Goal: Navigation & Orientation: Find specific page/section

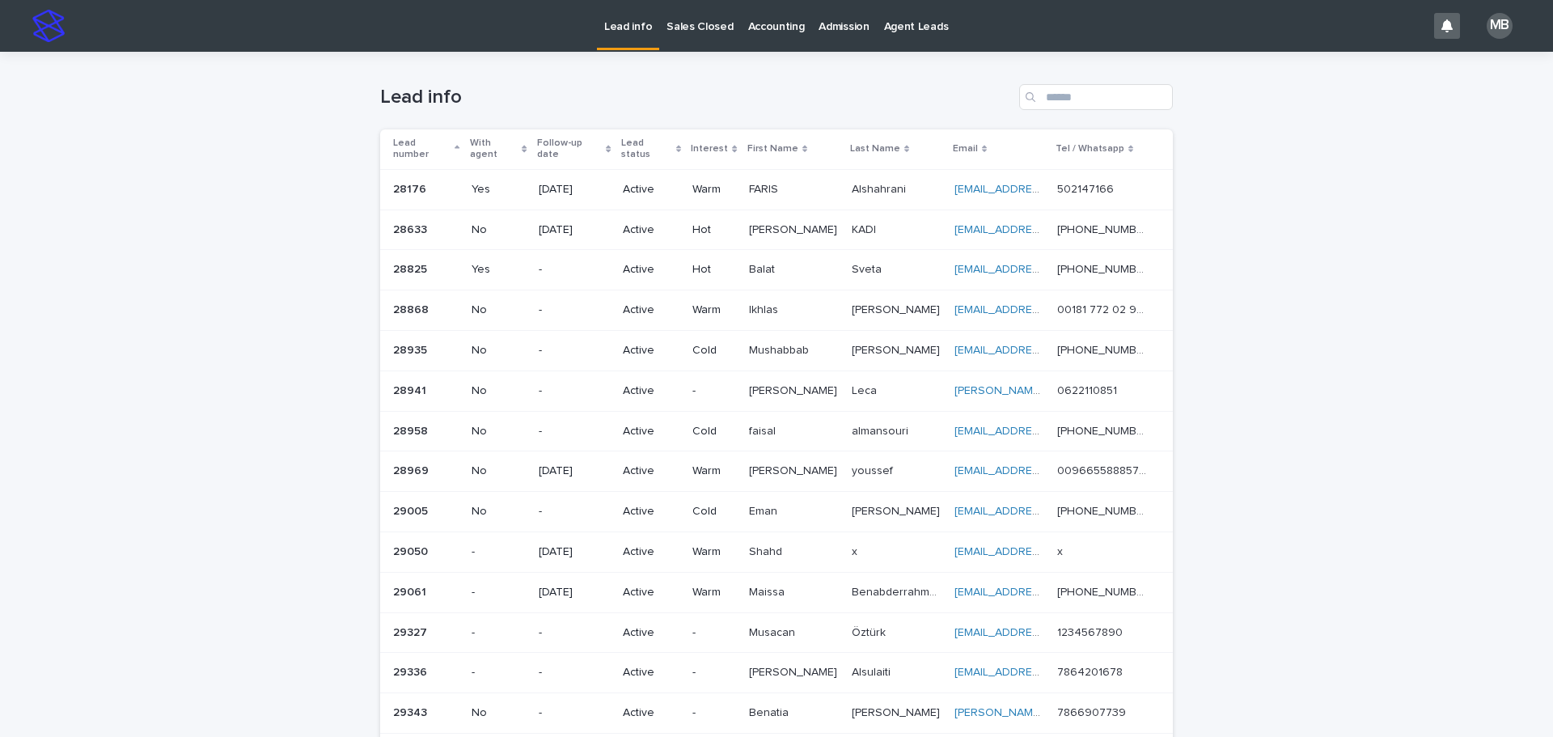
click at [691, 28] on p "Sales Closed" at bounding box center [699, 17] width 66 height 34
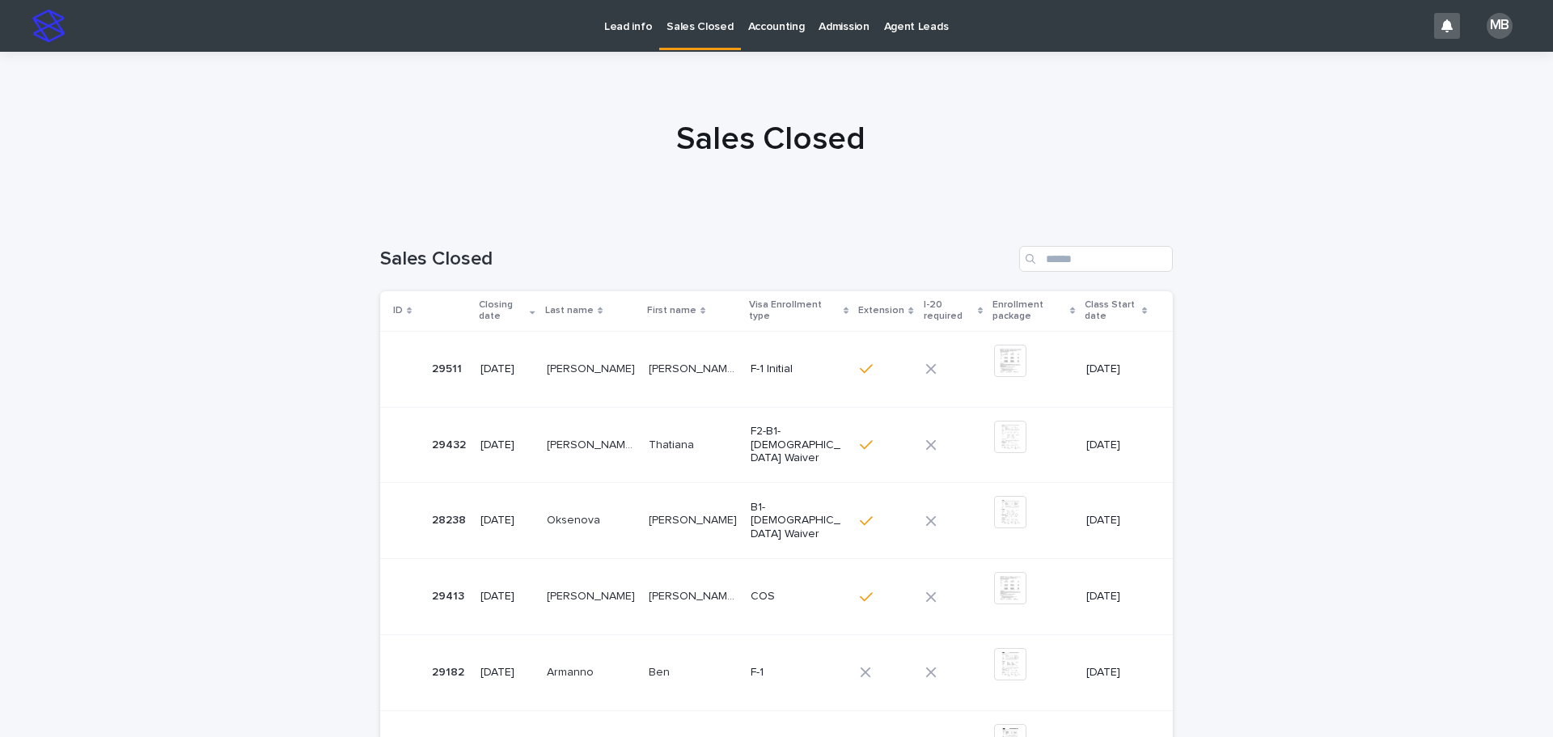
click at [632, 34] on link "Lead info" at bounding box center [628, 25] width 62 height 50
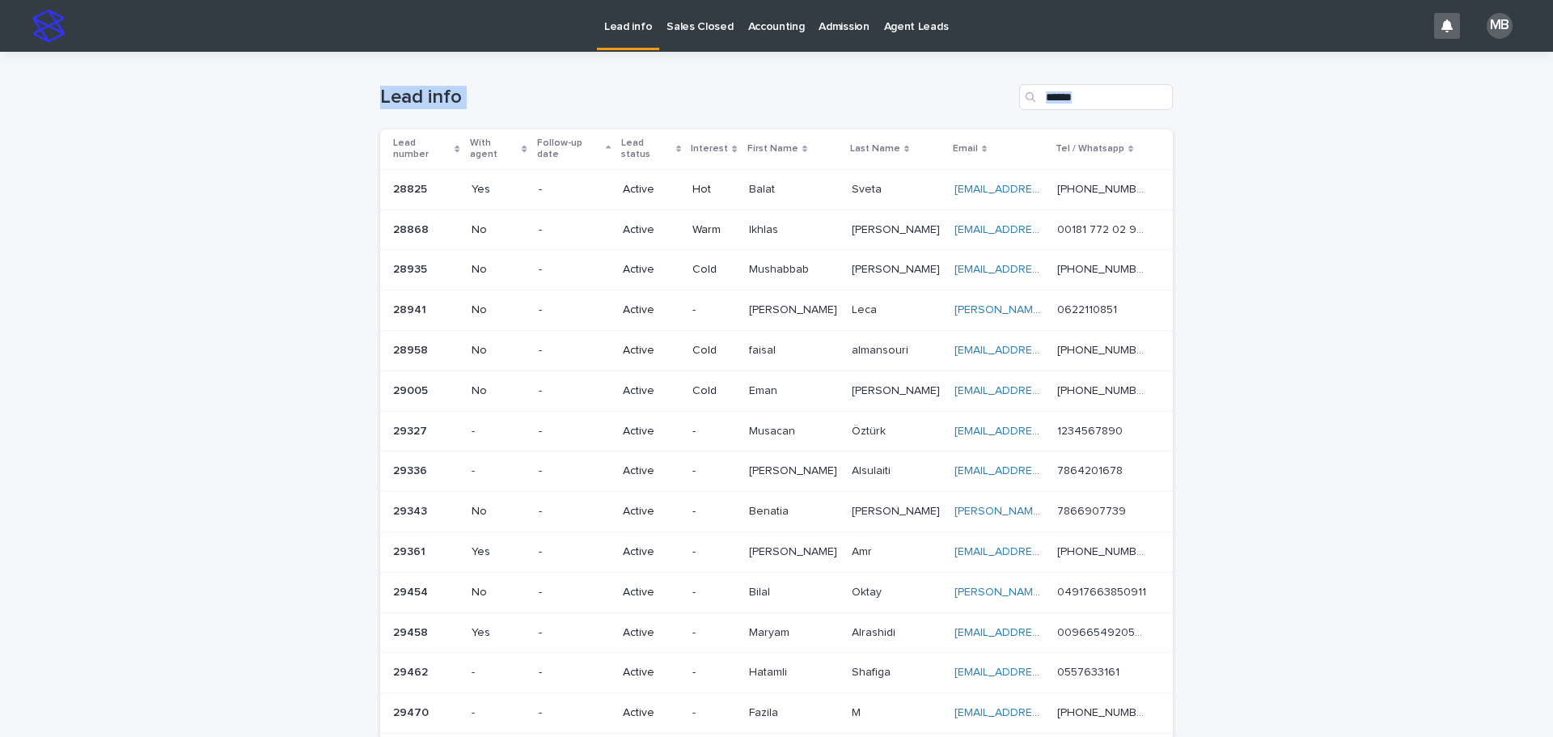
drag, startPoint x: 315, startPoint y: 94, endPoint x: 1369, endPoint y: 297, distance: 1073.0
click at [1369, 297] on div "Loading... Saving… Loading... Saving… Lead info Lead number With agent Follow-u…" at bounding box center [776, 703] width 1553 height 1303
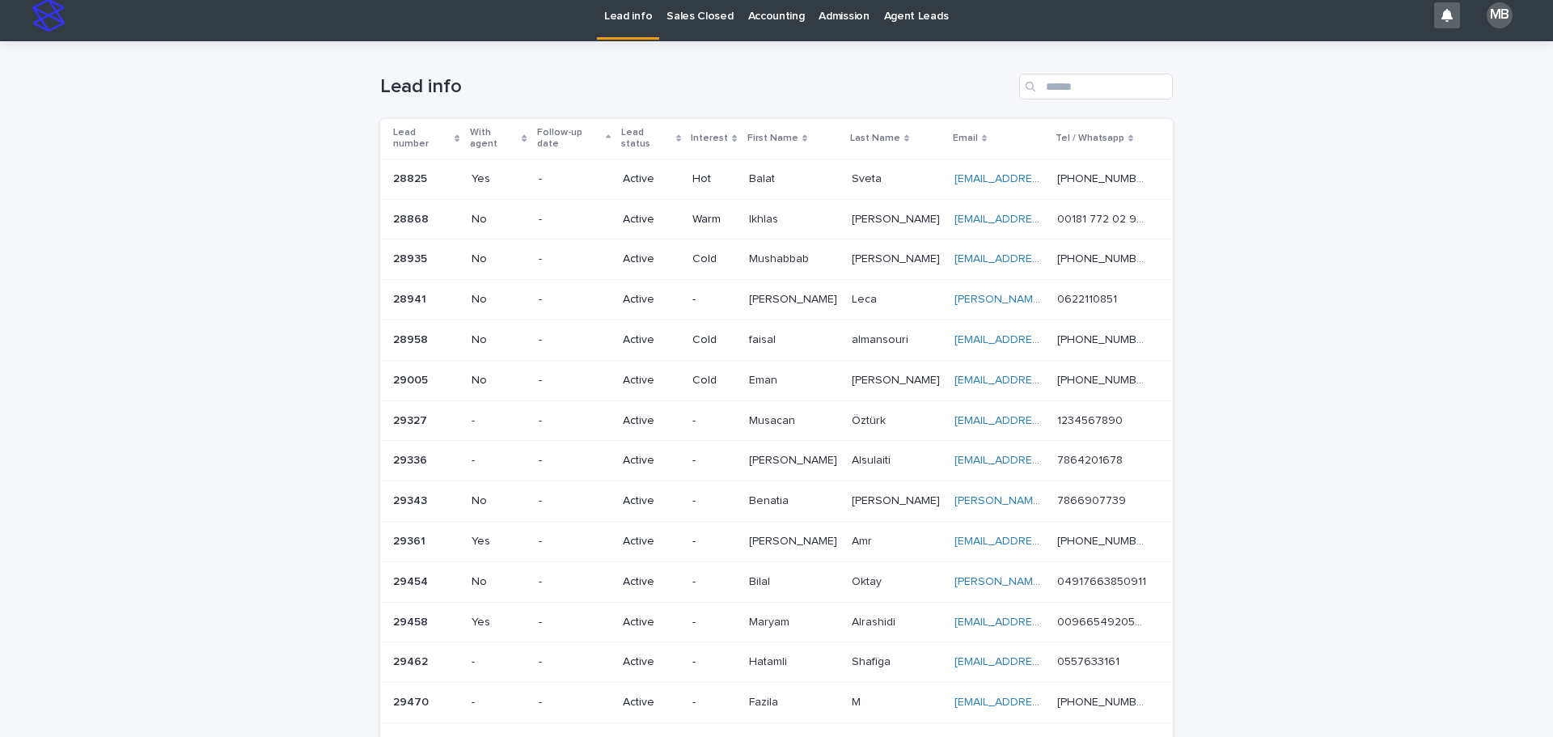
scroll to position [5, 0]
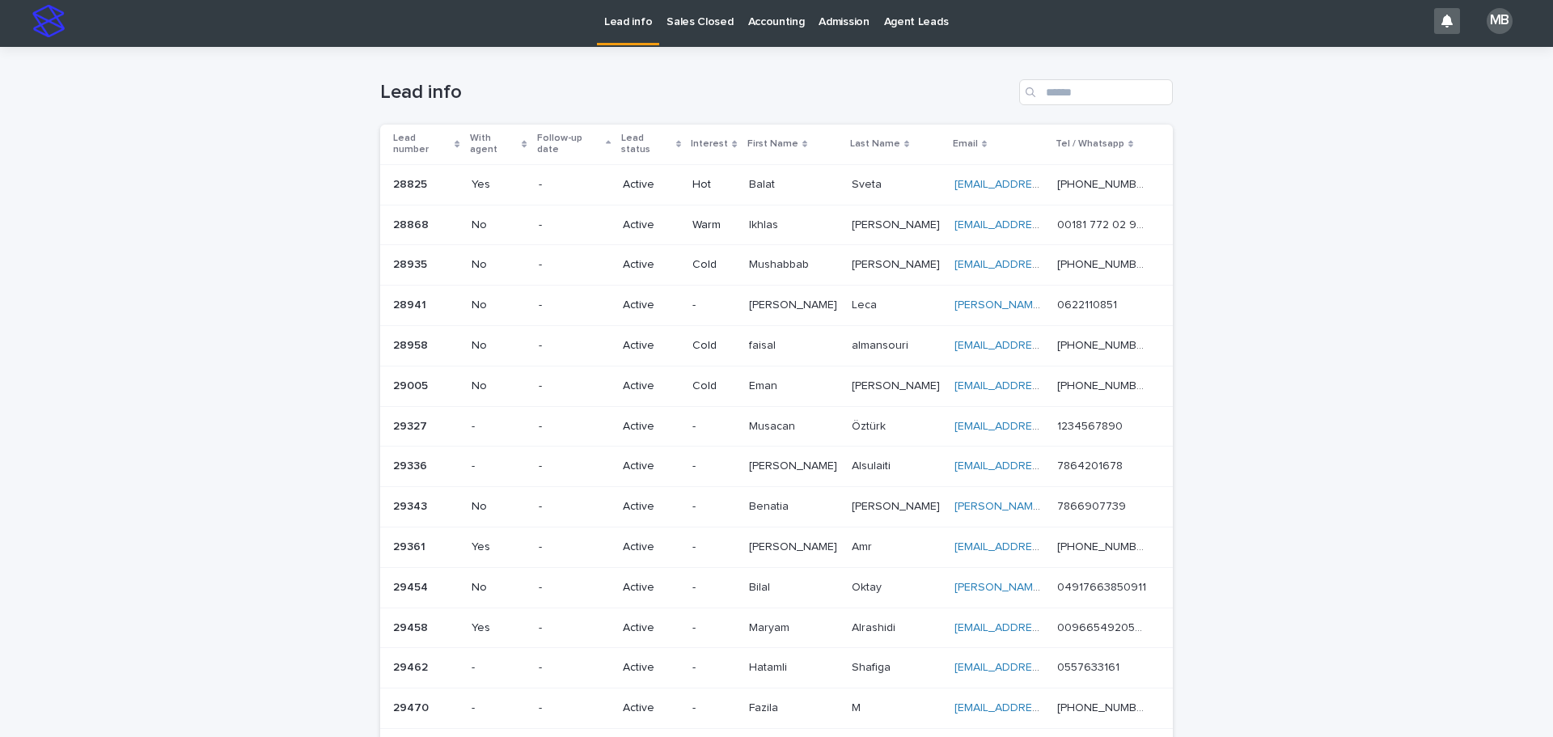
click at [682, 21] on p "Sales Closed" at bounding box center [699, 12] width 66 height 34
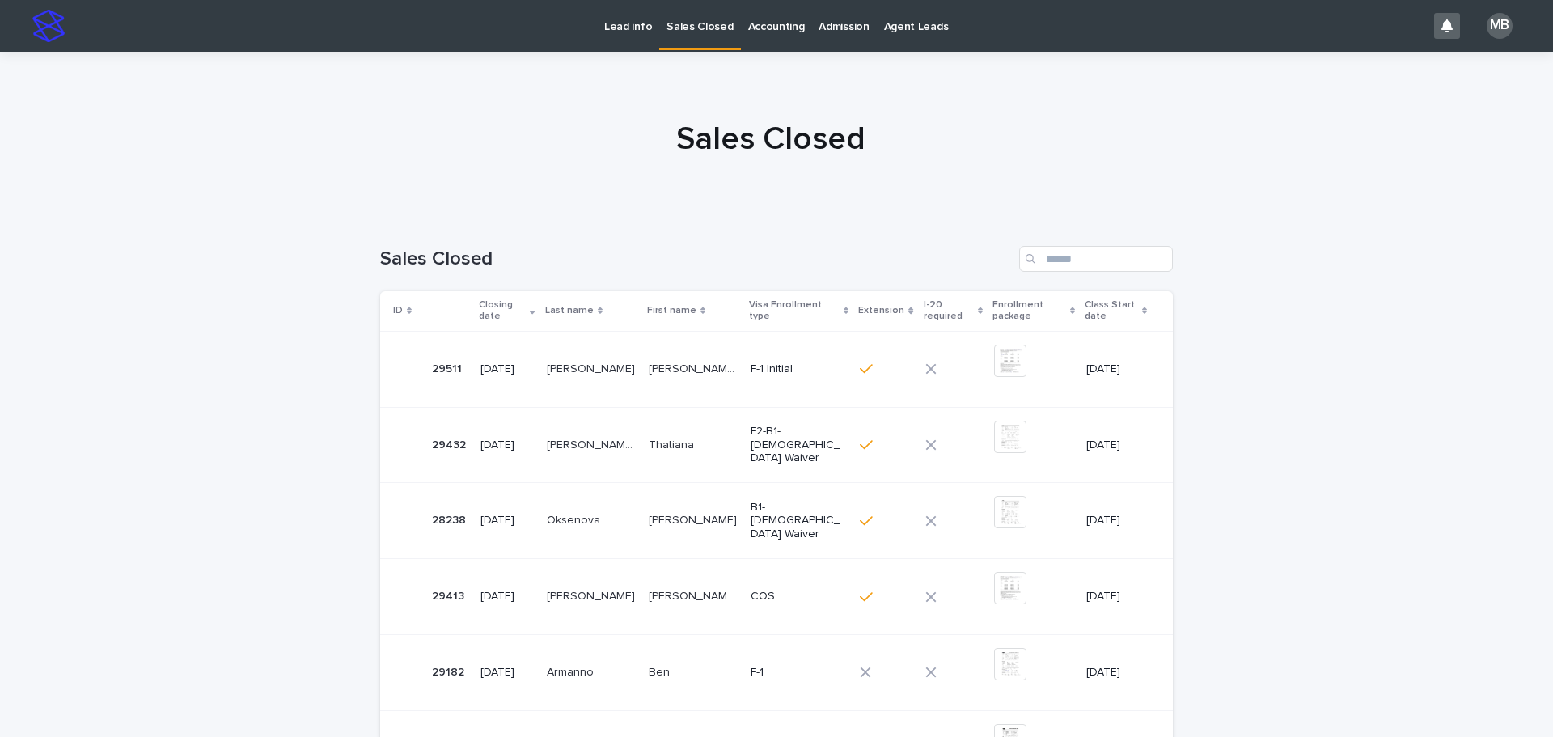
click at [638, 32] on p "Lead info" at bounding box center [628, 17] width 48 height 34
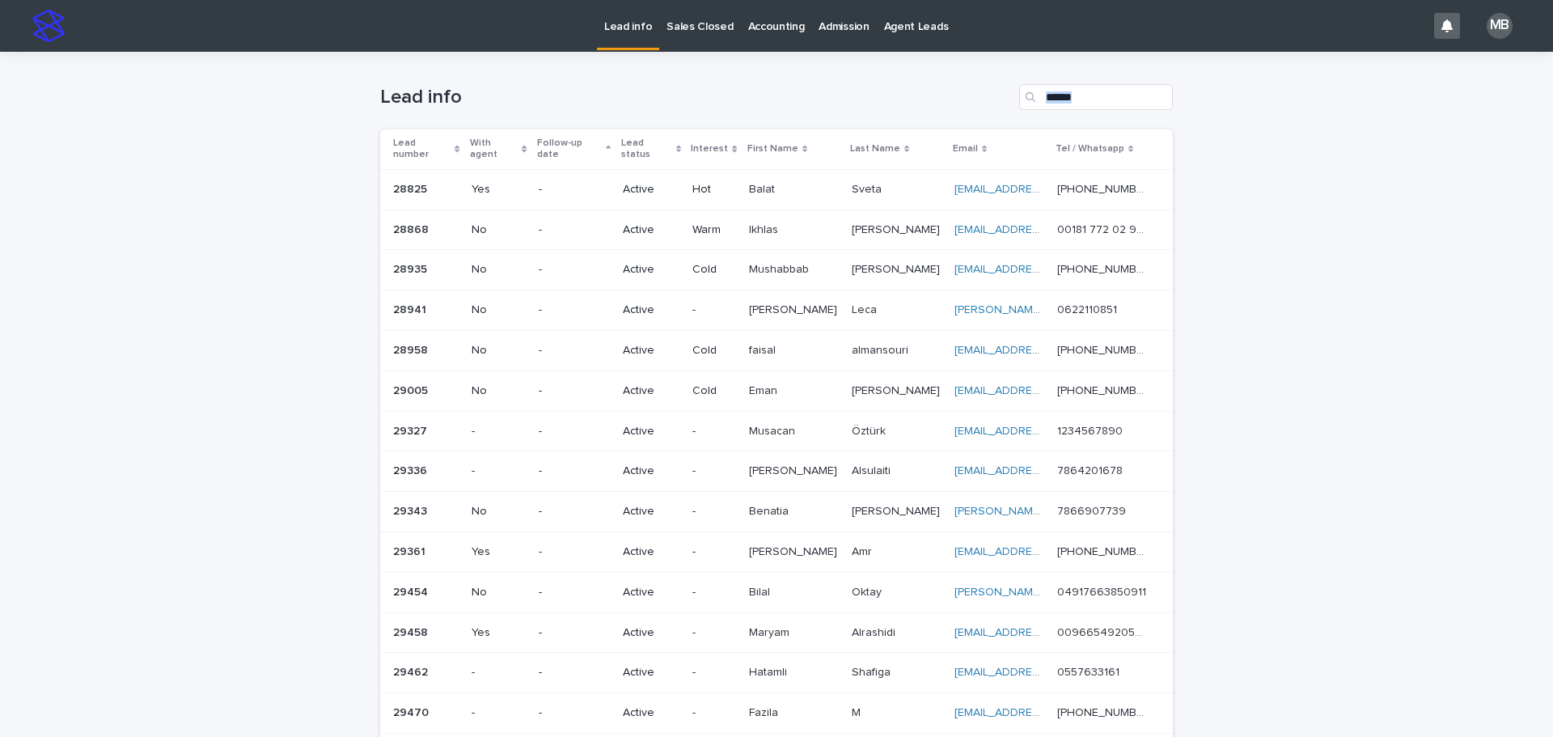
drag, startPoint x: 601, startPoint y: 77, endPoint x: 1485, endPoint y: 462, distance: 964.8
click at [1485, 462] on div "Loading... Saving… Loading... Saving… Lead info Lead number With agent Follow-u…" at bounding box center [776, 703] width 1553 height 1303
click at [1480, 459] on div "Loading... Saving… Loading... Saving… Lead info Lead number With agent Follow-u…" at bounding box center [776, 703] width 1553 height 1303
click at [708, 44] on link "Sales Closed" at bounding box center [699, 25] width 81 height 50
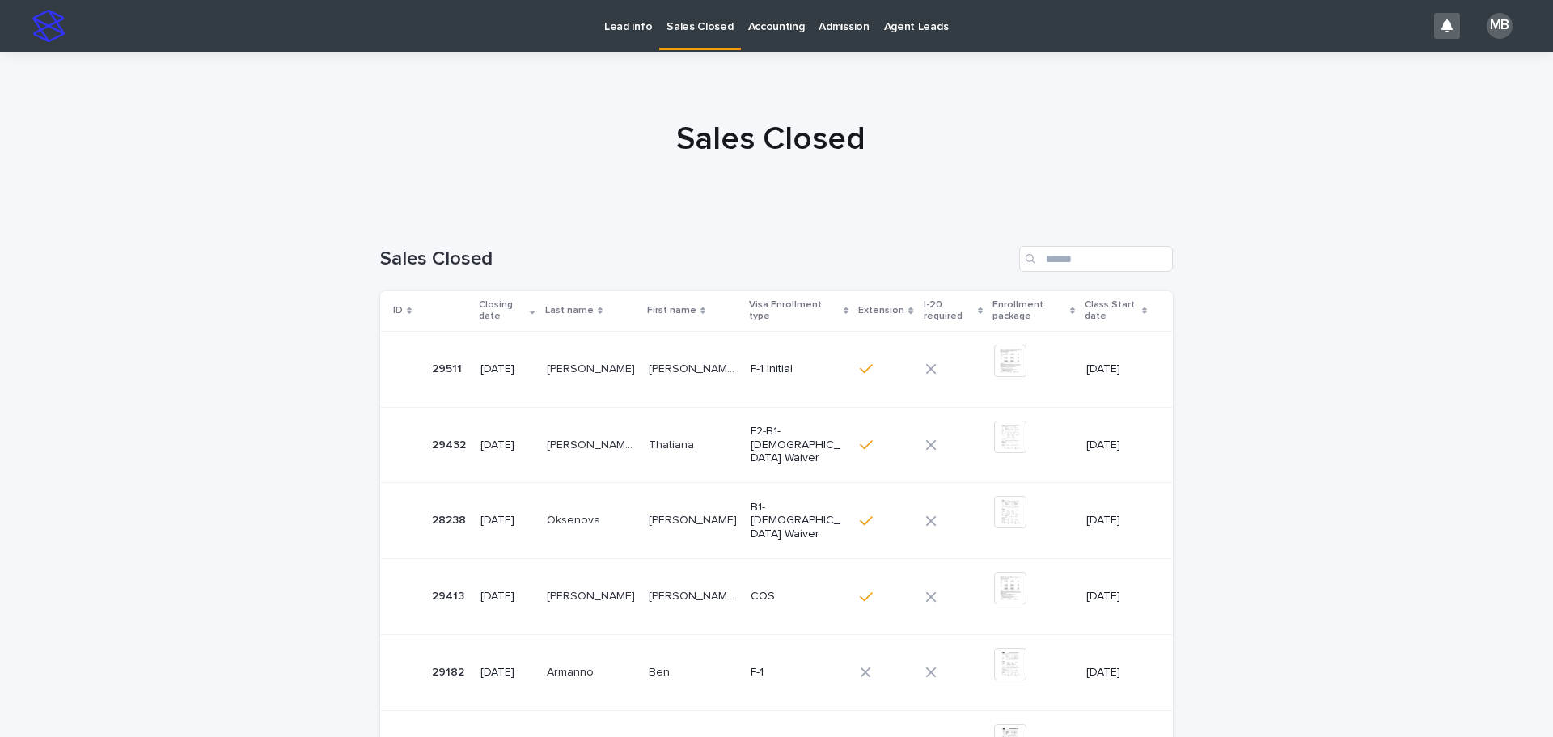
click at [623, 23] on p "Lead info" at bounding box center [628, 17] width 48 height 34
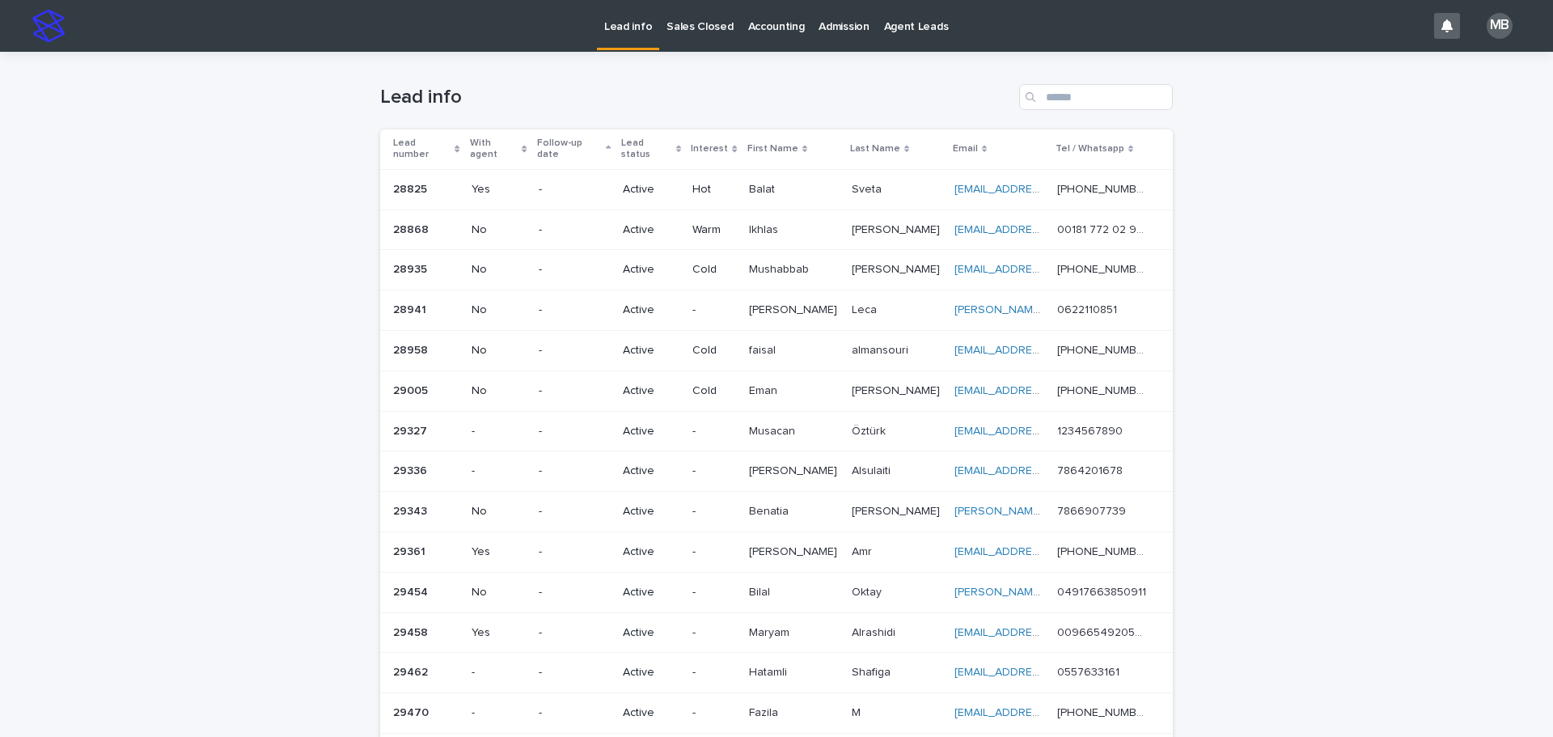
drag, startPoint x: 1371, startPoint y: 178, endPoint x: 1444, endPoint y: 6, distance: 187.0
click at [1372, 178] on div "Loading... Saving… Loading... Saving… Lead info Lead number With agent Follow-u…" at bounding box center [776, 703] width 1553 height 1303
click at [697, 27] on p "Sales Closed" at bounding box center [699, 17] width 66 height 34
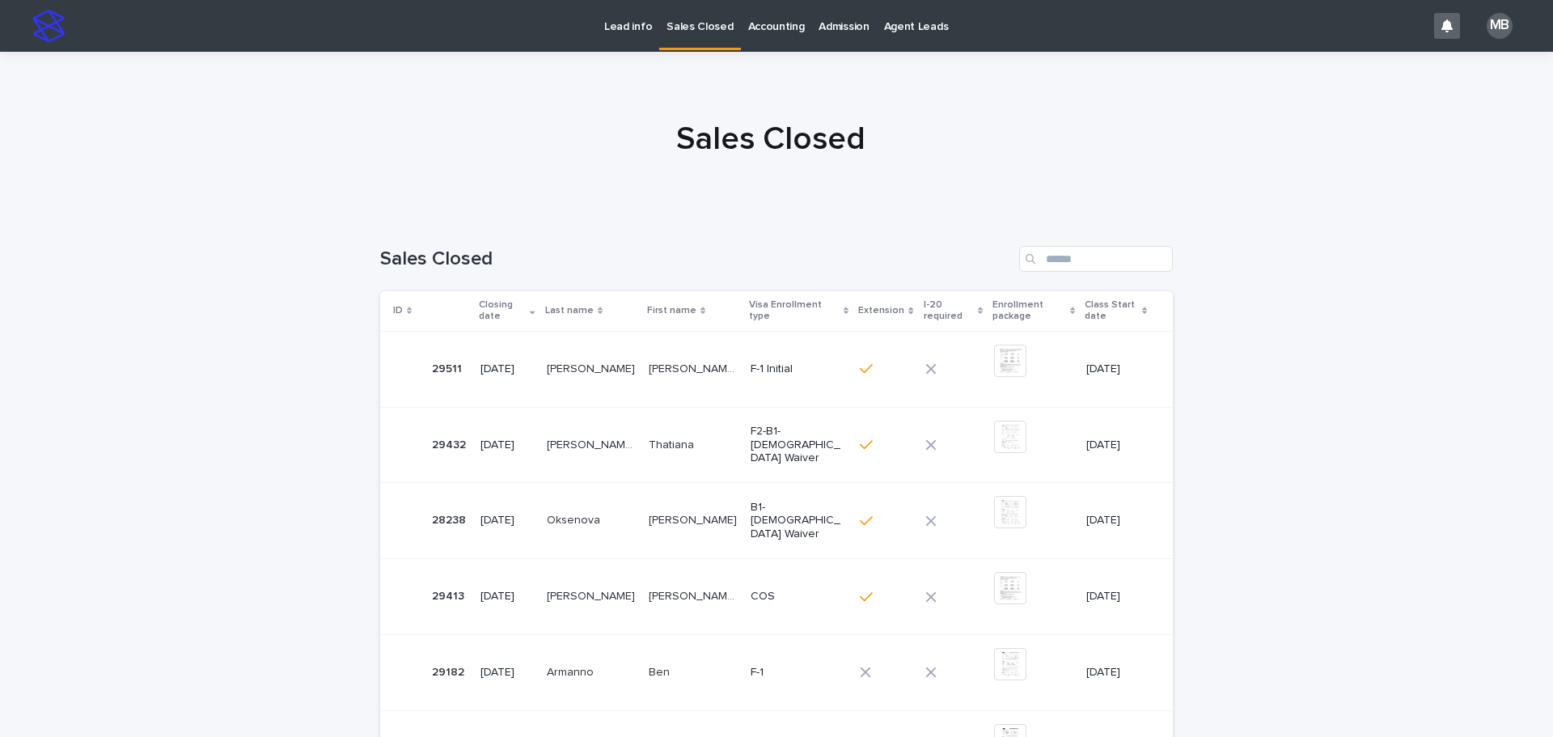
click at [636, 23] on p "Lead info" at bounding box center [628, 17] width 48 height 34
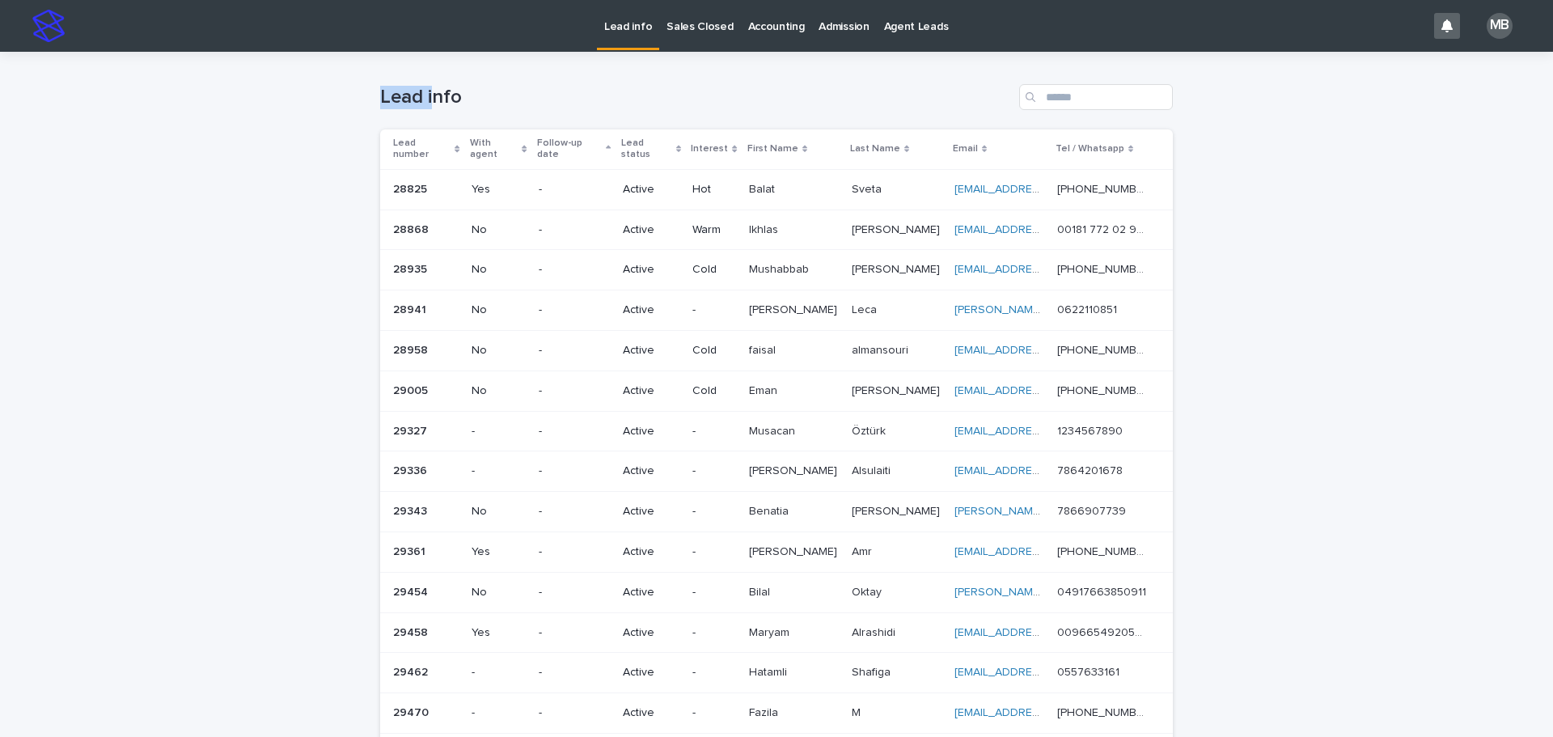
drag, startPoint x: 347, startPoint y: 53, endPoint x: 1460, endPoint y: 407, distance: 1167.7
click at [1483, 417] on div "Loading... Saving… Loading... Saving… Lead info Lead number With agent Follow-u…" at bounding box center [776, 703] width 1553 height 1303
click at [1444, 400] on div "Loading... Saving… Loading... Saving… Lead info Lead number With agent Follow-u…" at bounding box center [776, 703] width 1553 height 1303
click at [1245, 405] on div "Loading... Saving… Loading... Saving… Lead info Lead number With agent Follow-u…" at bounding box center [776, 703] width 1553 height 1303
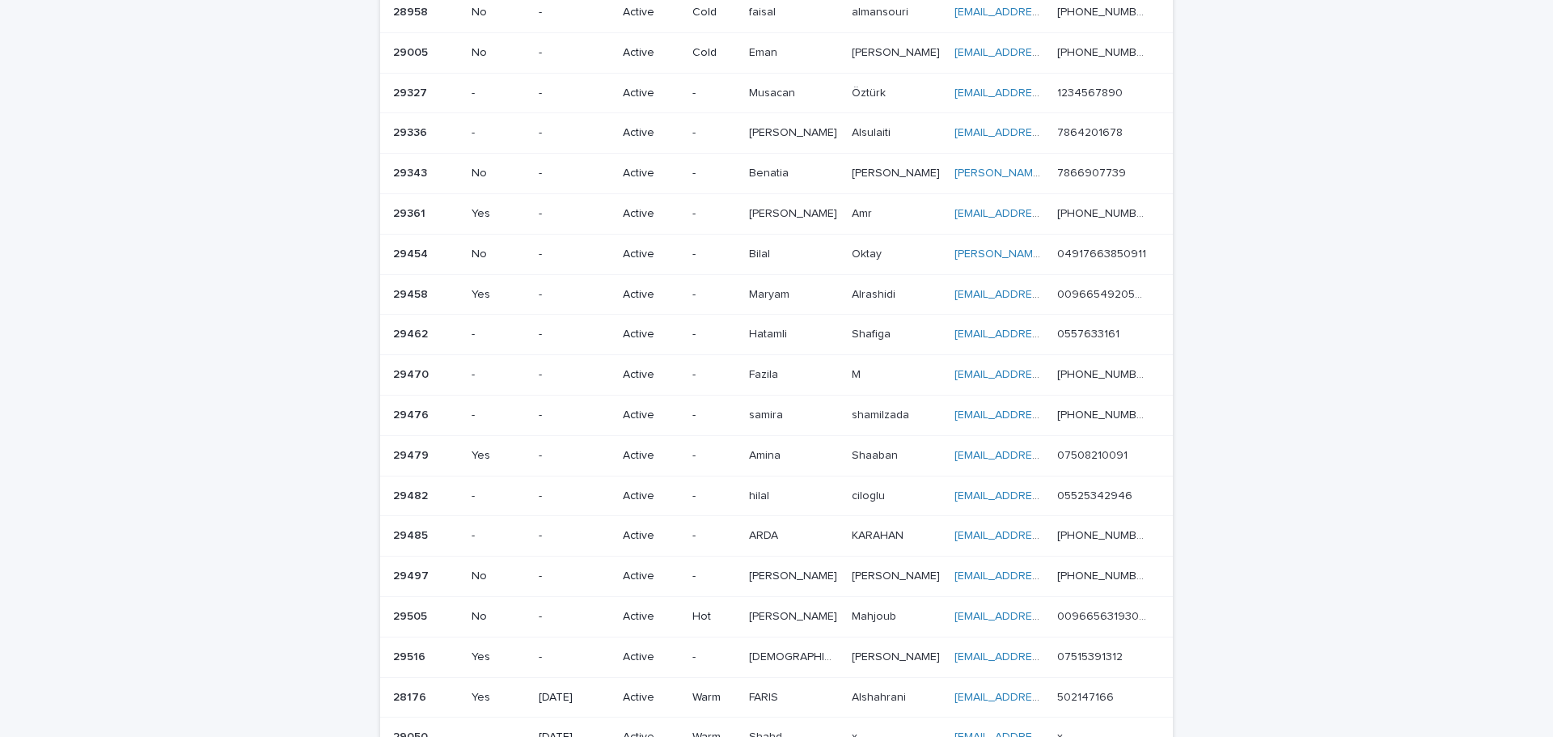
scroll to position [652, 0]
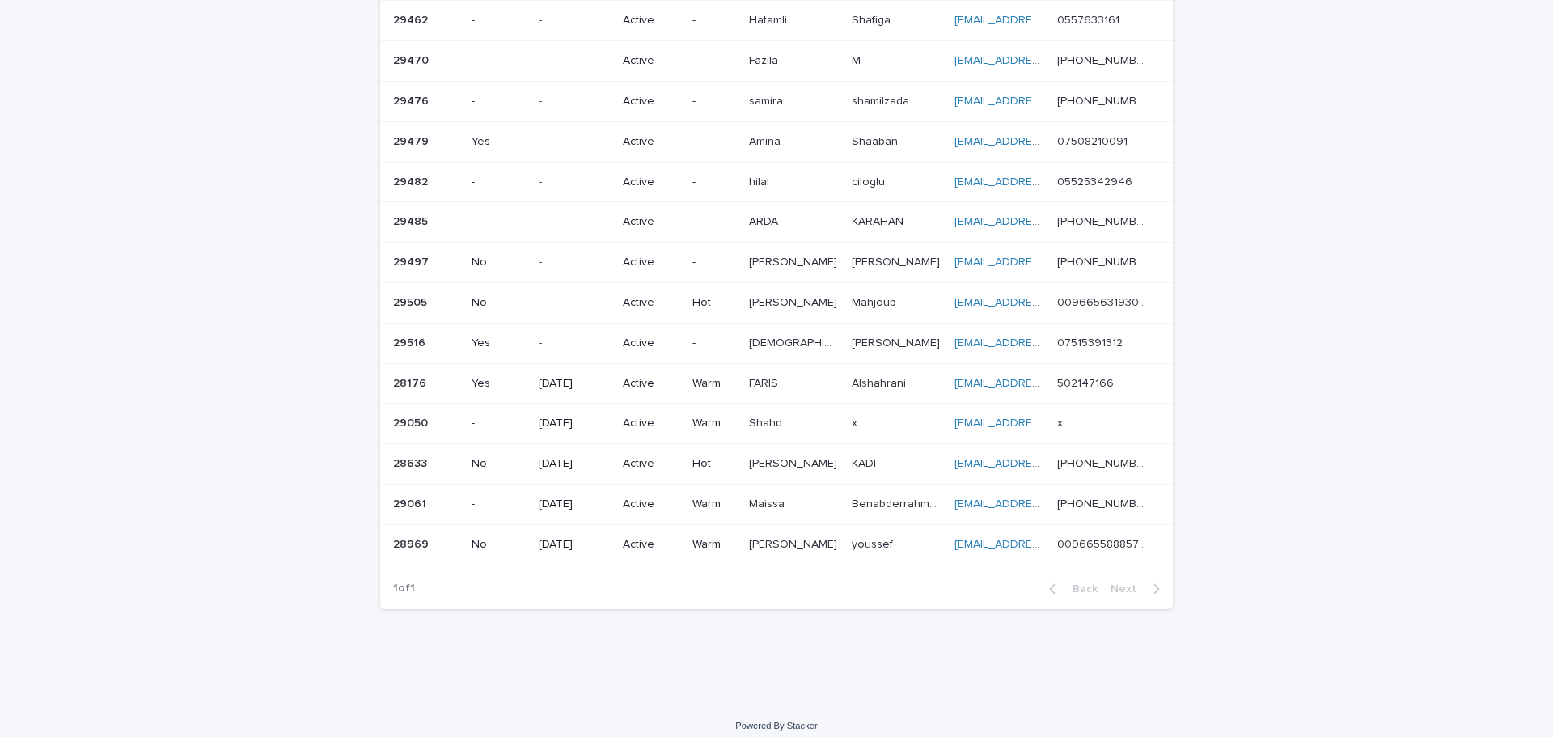
click at [1009, 666] on div "Loading... Saving… Loading... Saving… Lead info Lead number With agent Follow-u…" at bounding box center [776, 51] width 1553 height 1303
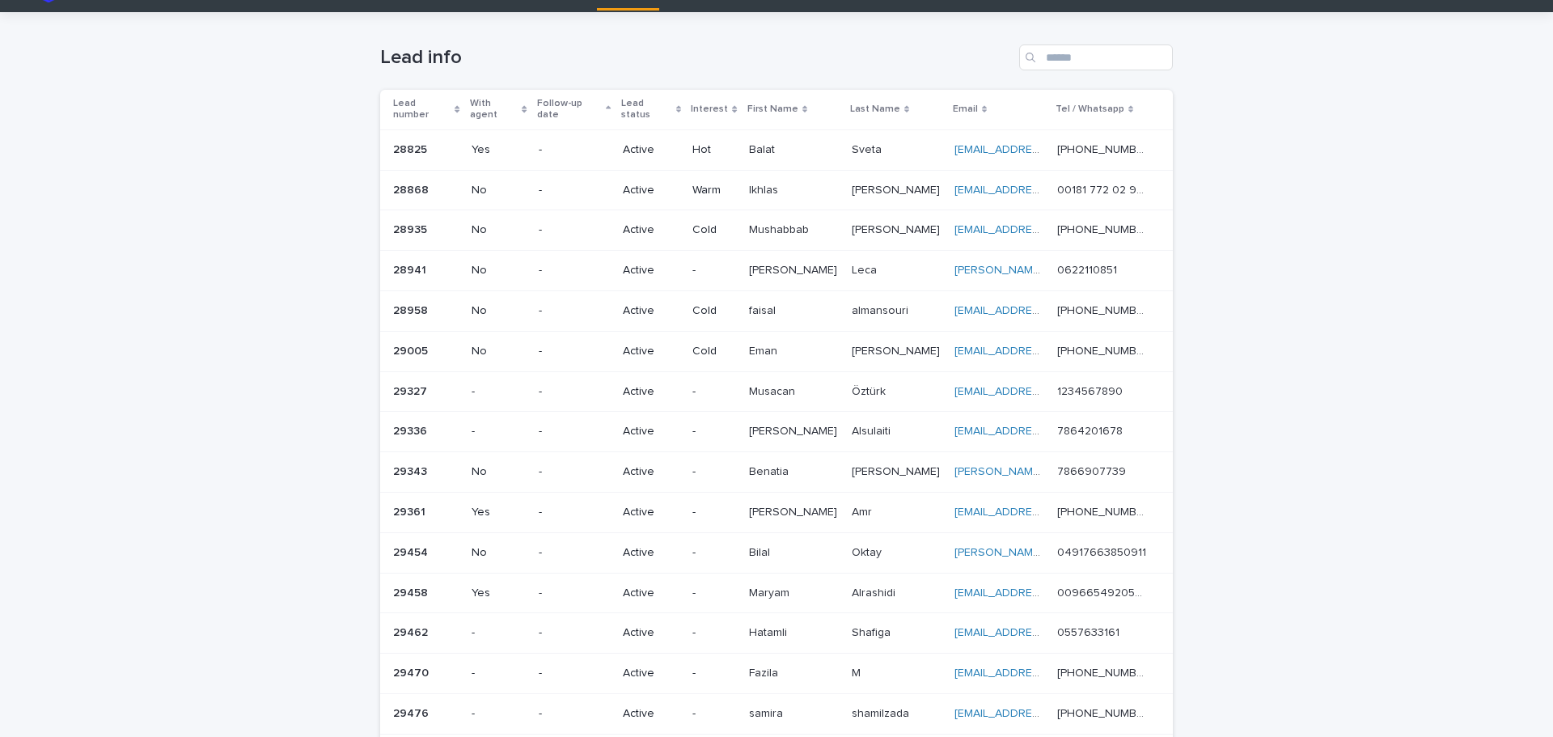
scroll to position [0, 0]
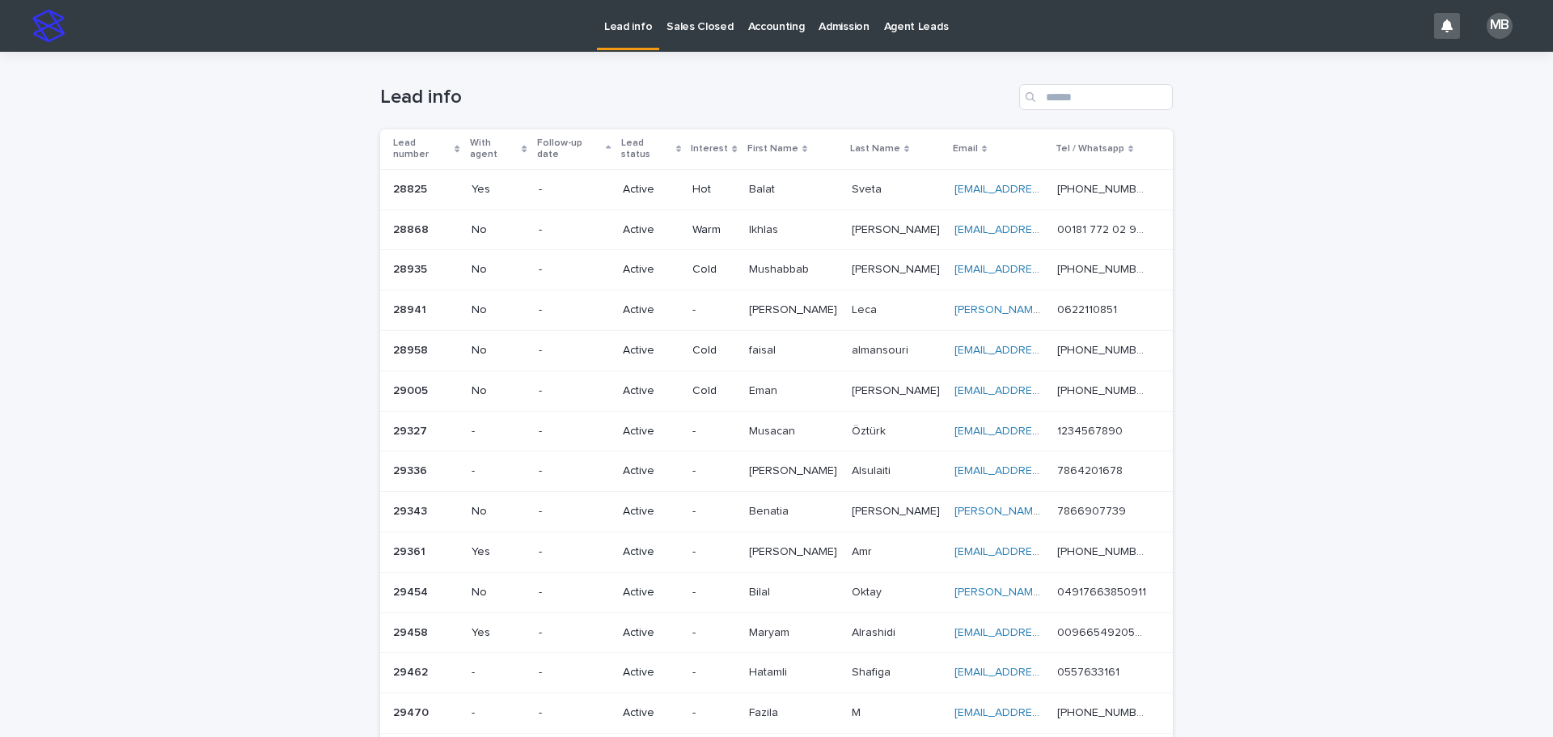
click at [721, 25] on p "Sales Closed" at bounding box center [699, 17] width 66 height 34
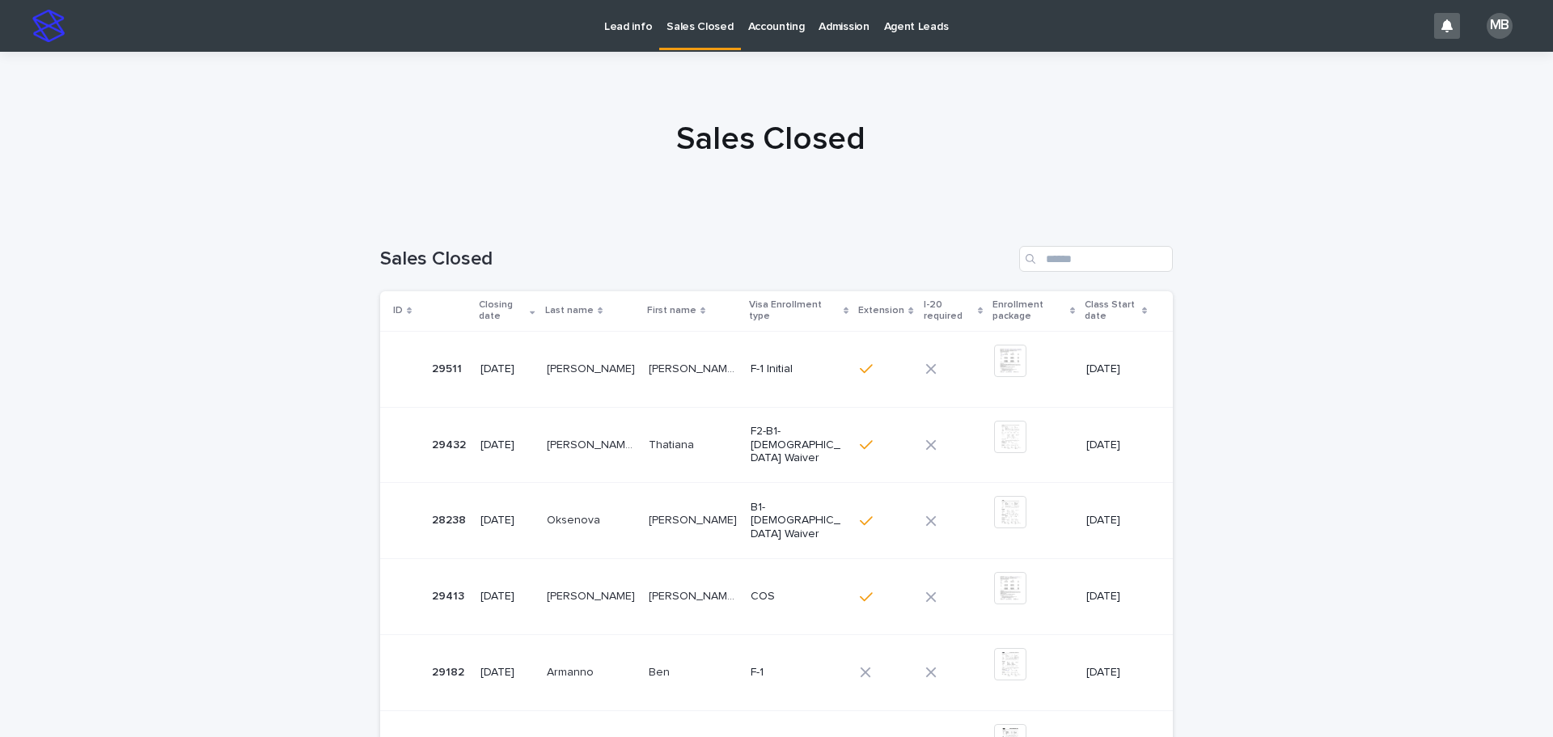
click at [625, 27] on p "Lead info" at bounding box center [628, 17] width 48 height 34
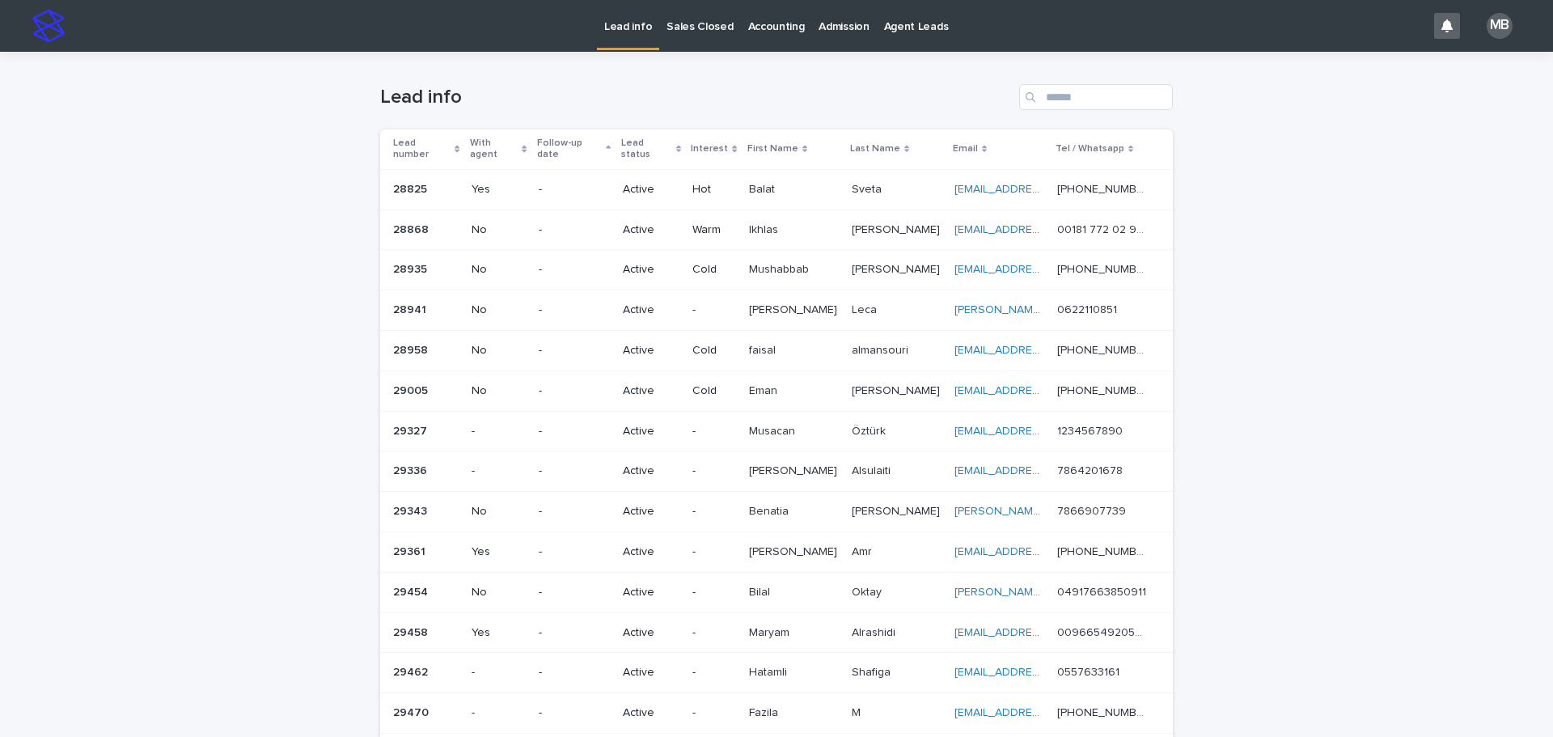
click at [1333, 391] on div "Loading... Saving… Loading... Saving… Lead info Lead number With agent Follow-u…" at bounding box center [776, 703] width 1553 height 1303
click at [1326, 387] on div "Loading... Saving… Loading... Saving… Lead info Lead number With agent Follow-u…" at bounding box center [776, 703] width 1553 height 1303
click at [452, 133] on th "Lead number" at bounding box center [422, 149] width 85 height 40
click at [454, 145] on icon at bounding box center [456, 149] width 5 height 8
click at [236, 164] on div "Loading... Saving… Loading... Saving… Lead info Lead number With agent Follow-u…" at bounding box center [776, 703] width 1553 height 1303
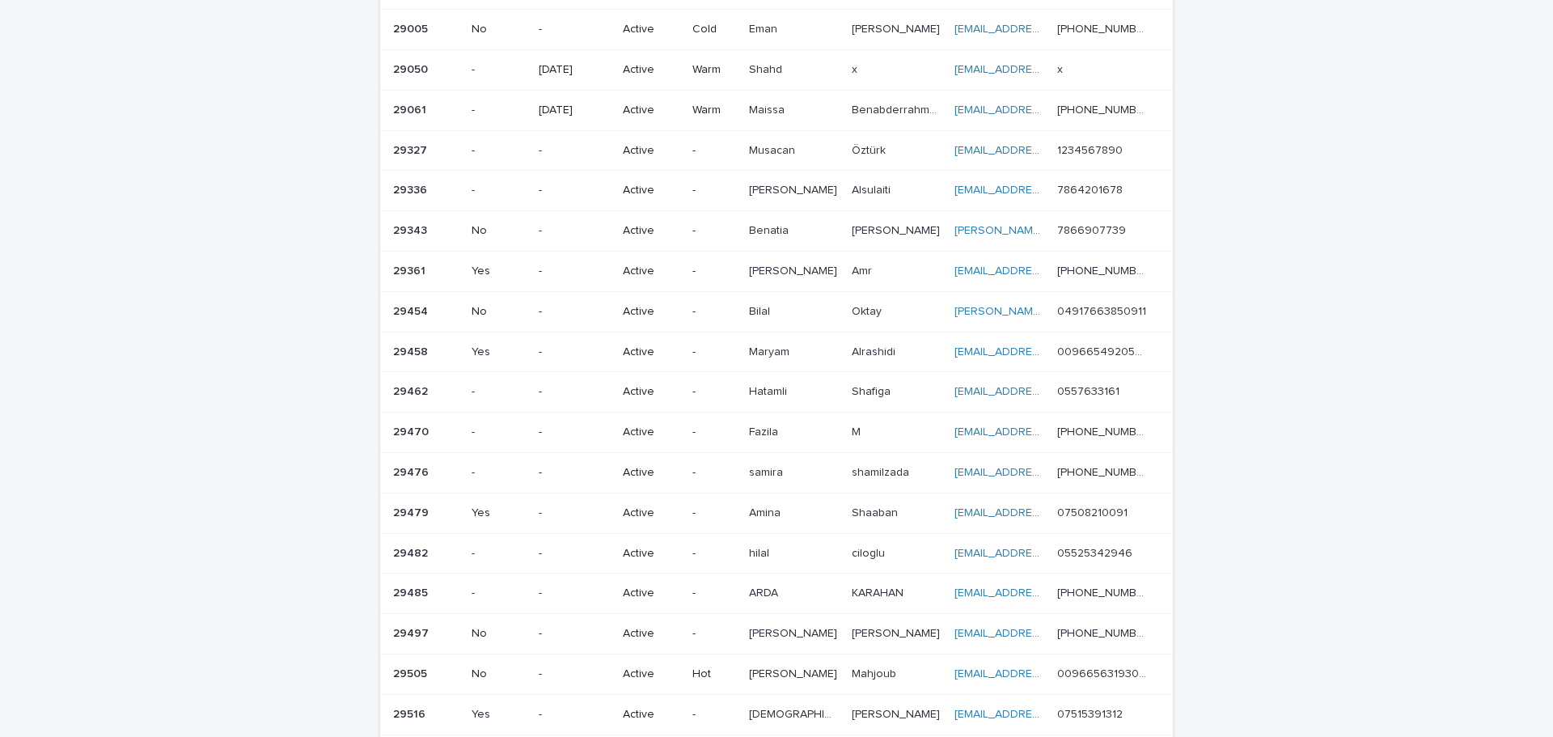
scroll to position [474, 0]
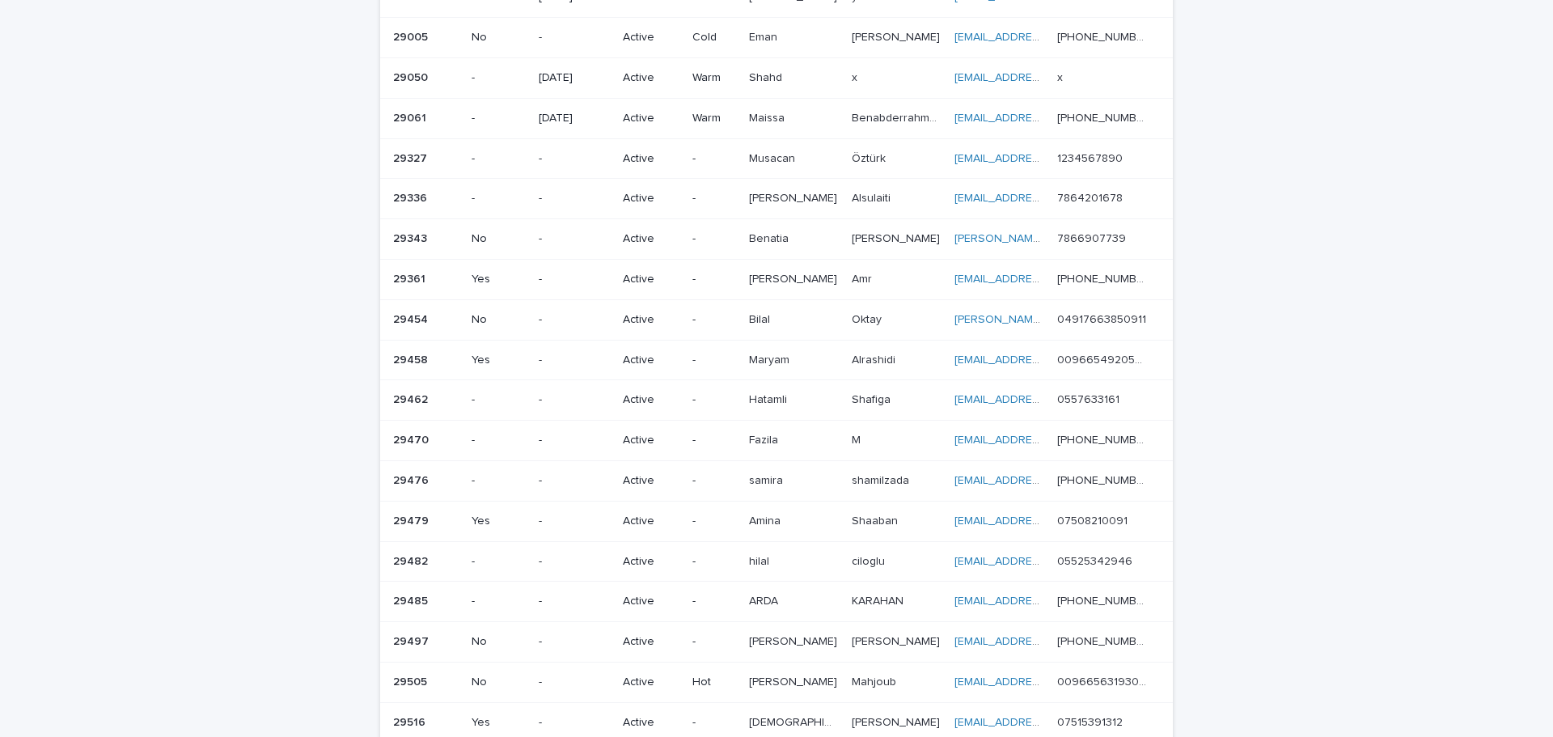
click at [1464, 416] on div "Loading... Saving… Loading... Saving… Lead info Lead number With agent Follow-u…" at bounding box center [776, 229] width 1553 height 1303
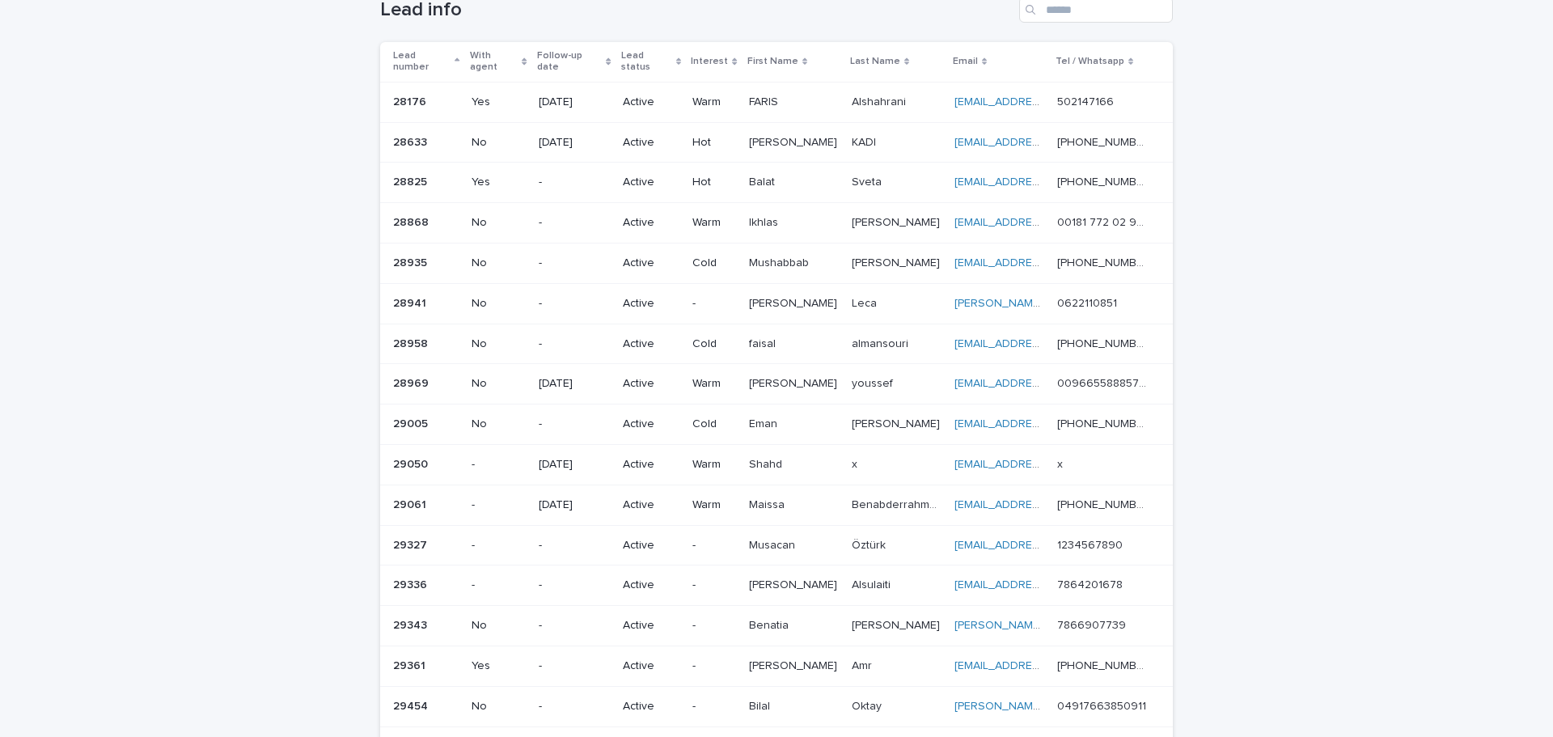
scroll to position [108, 0]
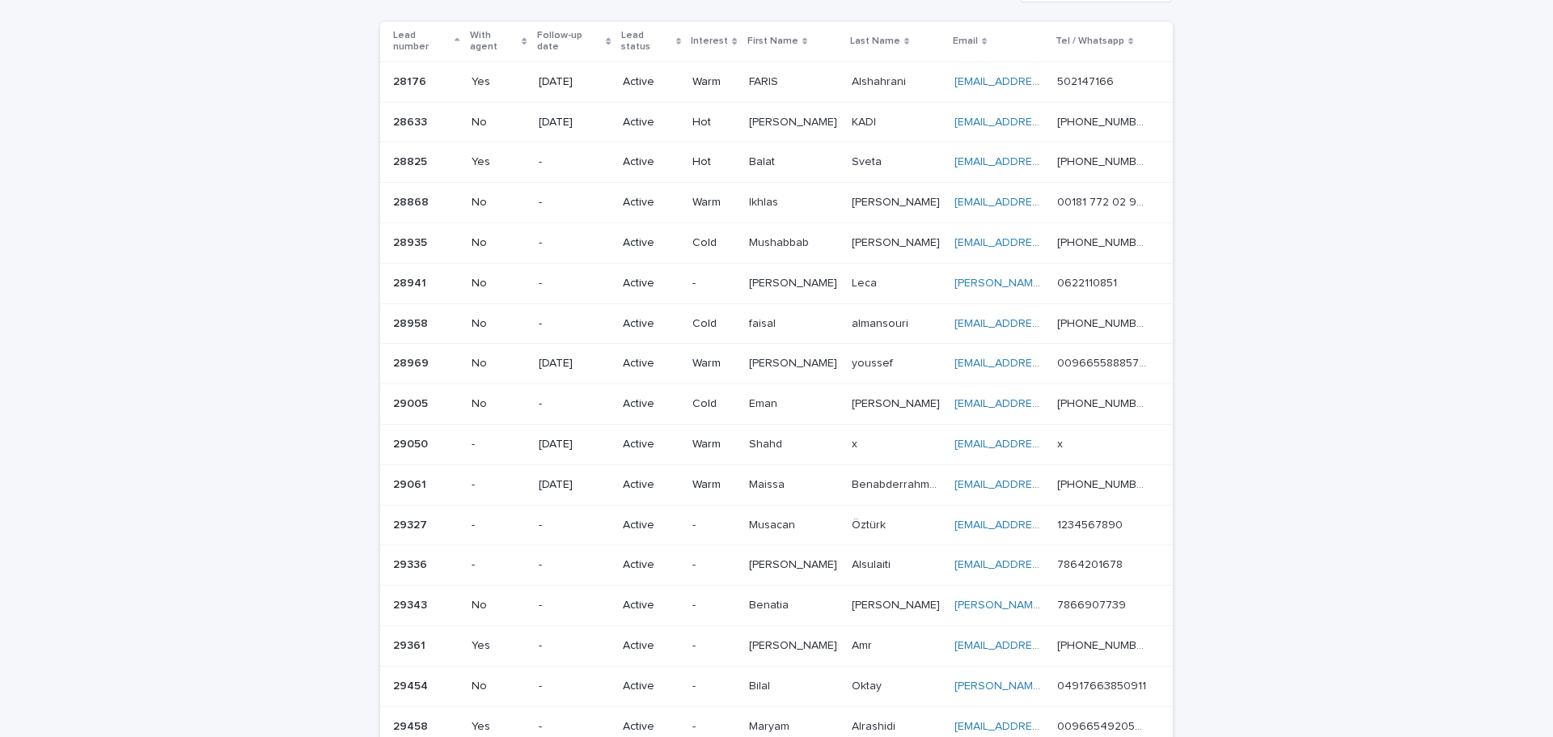
click at [1350, 388] on div "Loading... Saving… Loading... Saving… Lead info Lead number With agent Follow-u…" at bounding box center [776, 595] width 1553 height 1303
drag, startPoint x: 1428, startPoint y: 121, endPoint x: 146, endPoint y: 460, distance: 1326.5
click at [146, 460] on div "Loading... Saving… Loading... Saving… Lead info Lead number With agent Follow-u…" at bounding box center [776, 595] width 1553 height 1303
click at [138, 440] on div "Loading... Saving… Loading... Saving… Lead info Lead number With agent Follow-u…" at bounding box center [776, 595] width 1553 height 1303
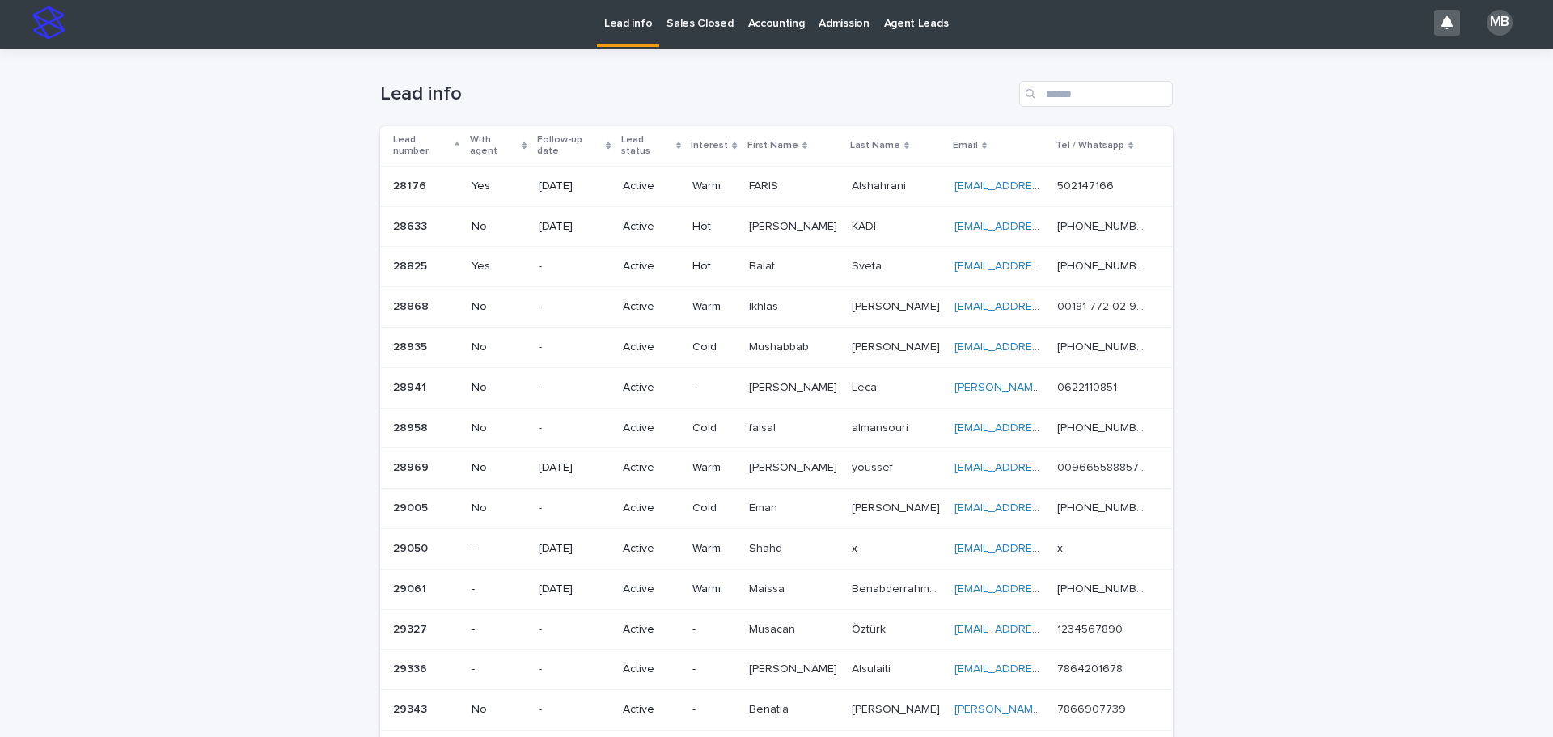
scroll to position [0, 0]
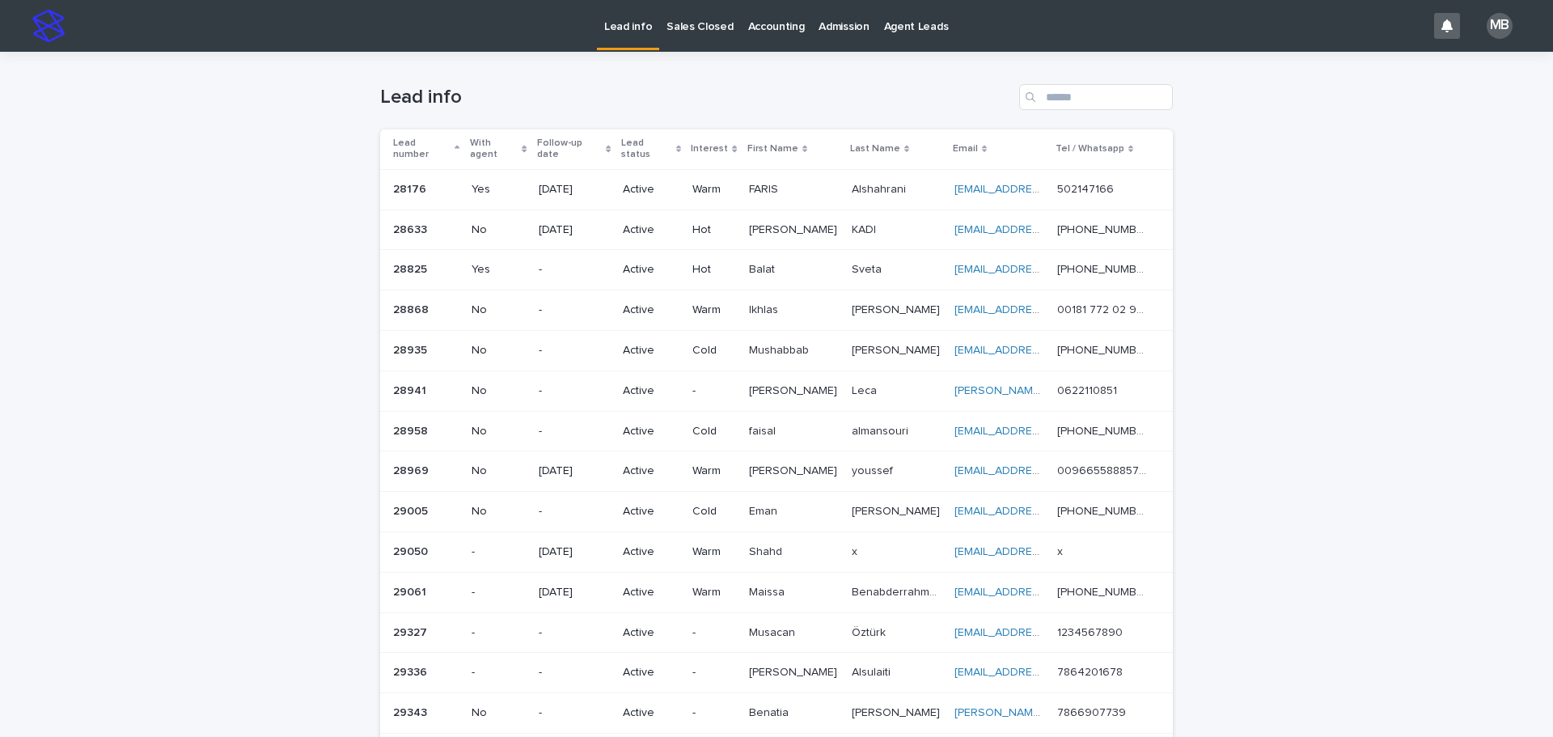
click at [695, 32] on p "Sales Closed" at bounding box center [699, 17] width 66 height 34
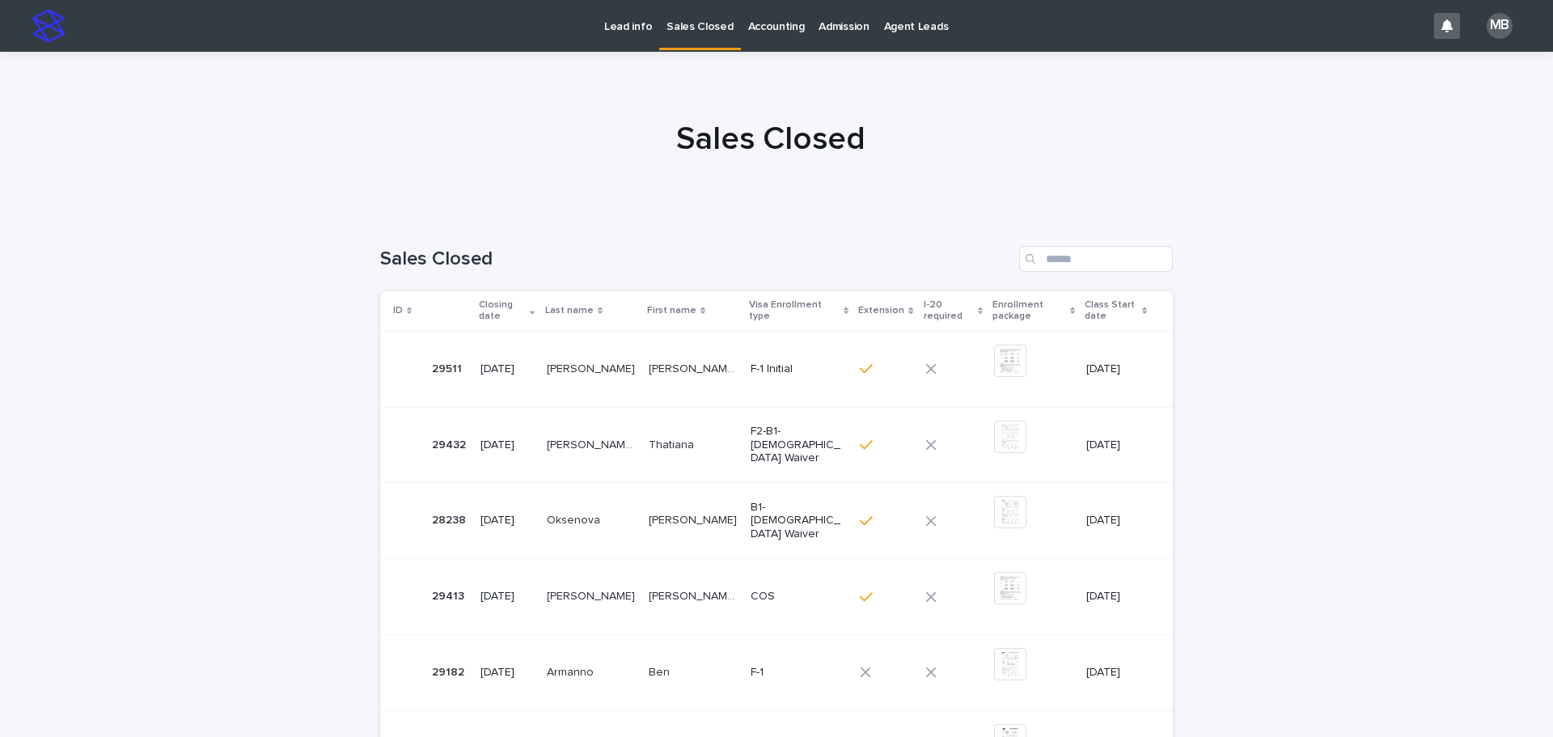
click at [614, 27] on p "Lead info" at bounding box center [628, 17] width 48 height 34
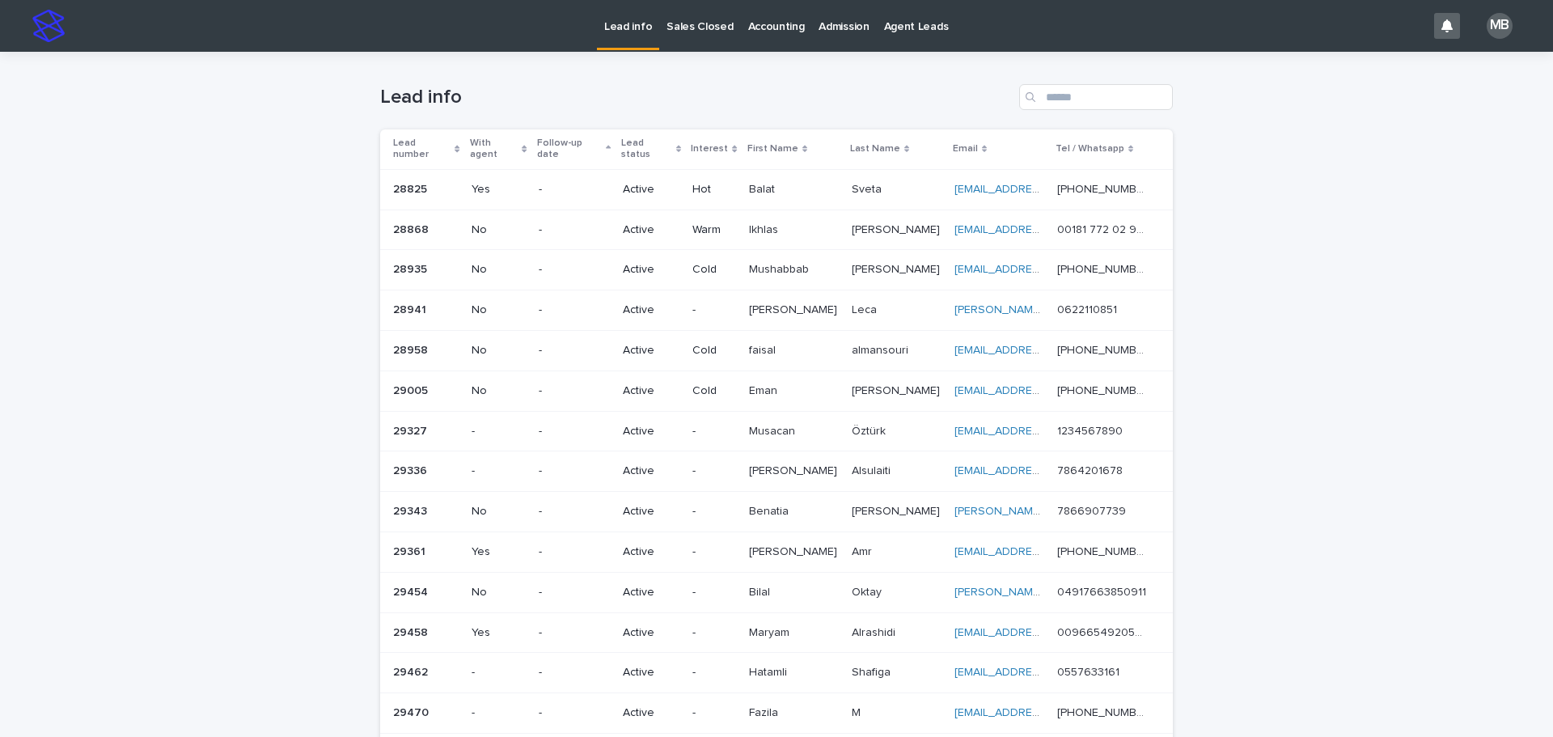
click at [447, 137] on div "Lead number" at bounding box center [426, 149] width 67 height 30
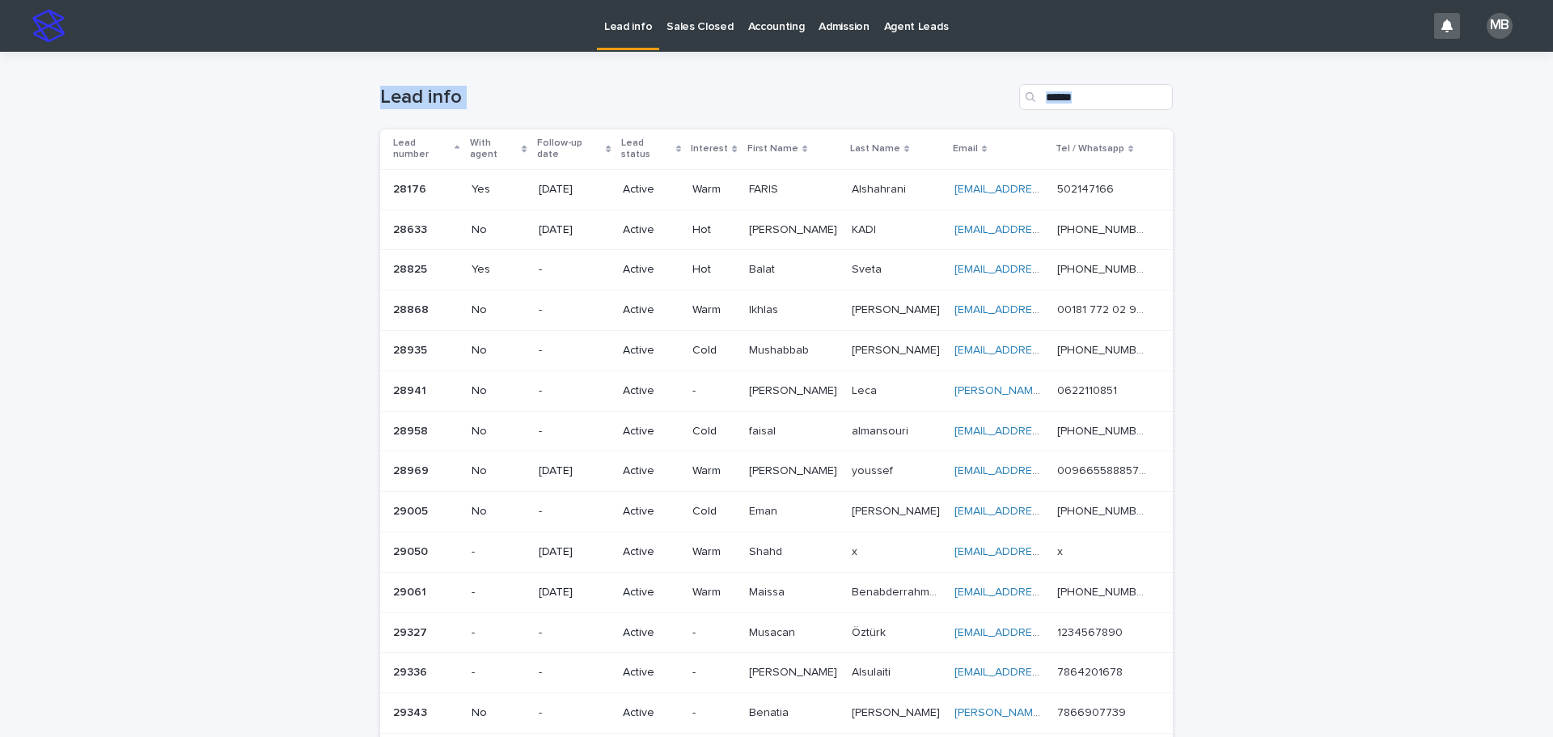
drag, startPoint x: 316, startPoint y: 74, endPoint x: 1549, endPoint y: 395, distance: 1273.3
click at [1549, 395] on div "Lead info Sales Closed Accounting Admission Agent Leads MB Loading... Saving… L…" at bounding box center [776, 368] width 1553 height 737
click at [1485, 380] on div "Loading... Saving… Loading... Saving… Lead info Lead number With agent Follow-u…" at bounding box center [776, 703] width 1553 height 1303
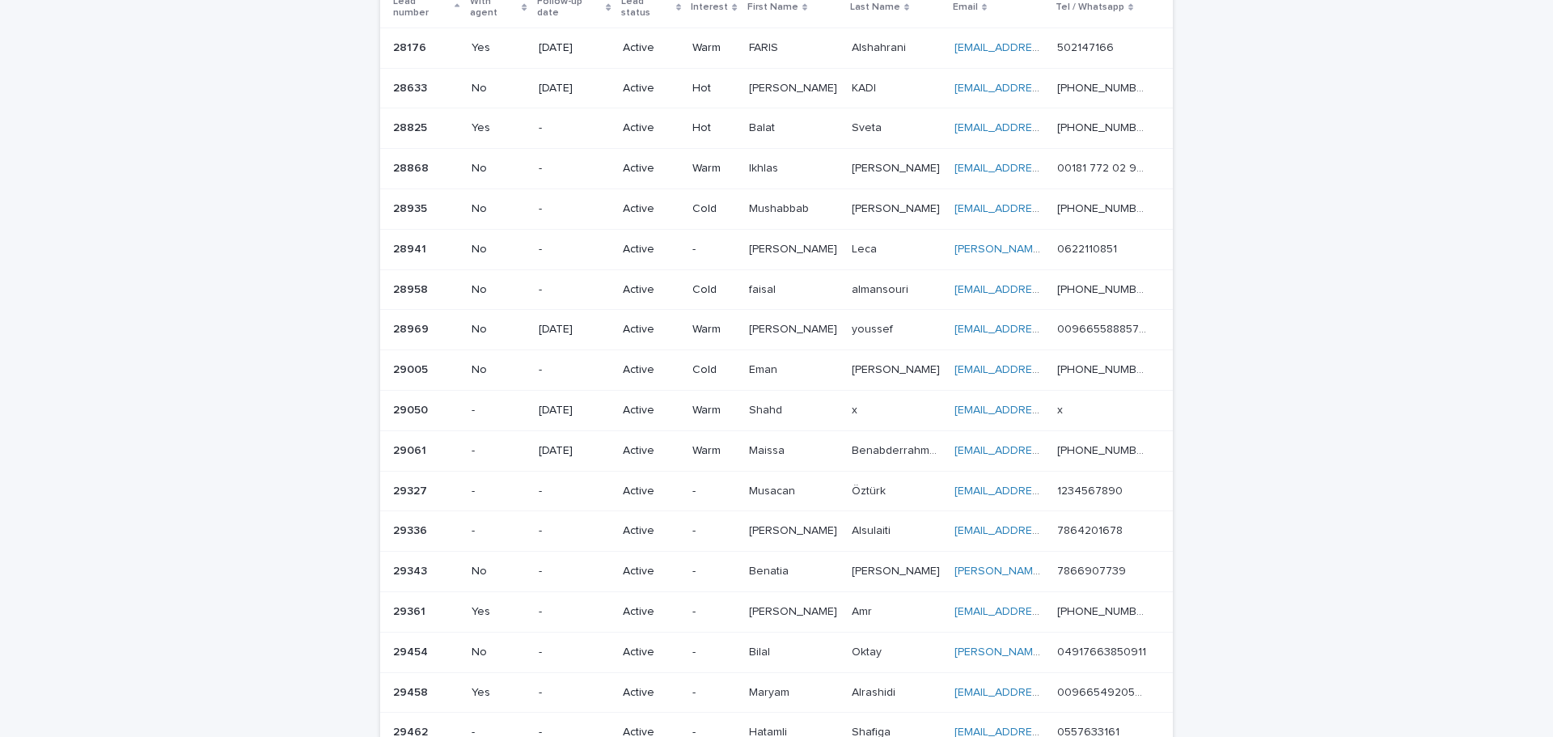
scroll to position [130, 0]
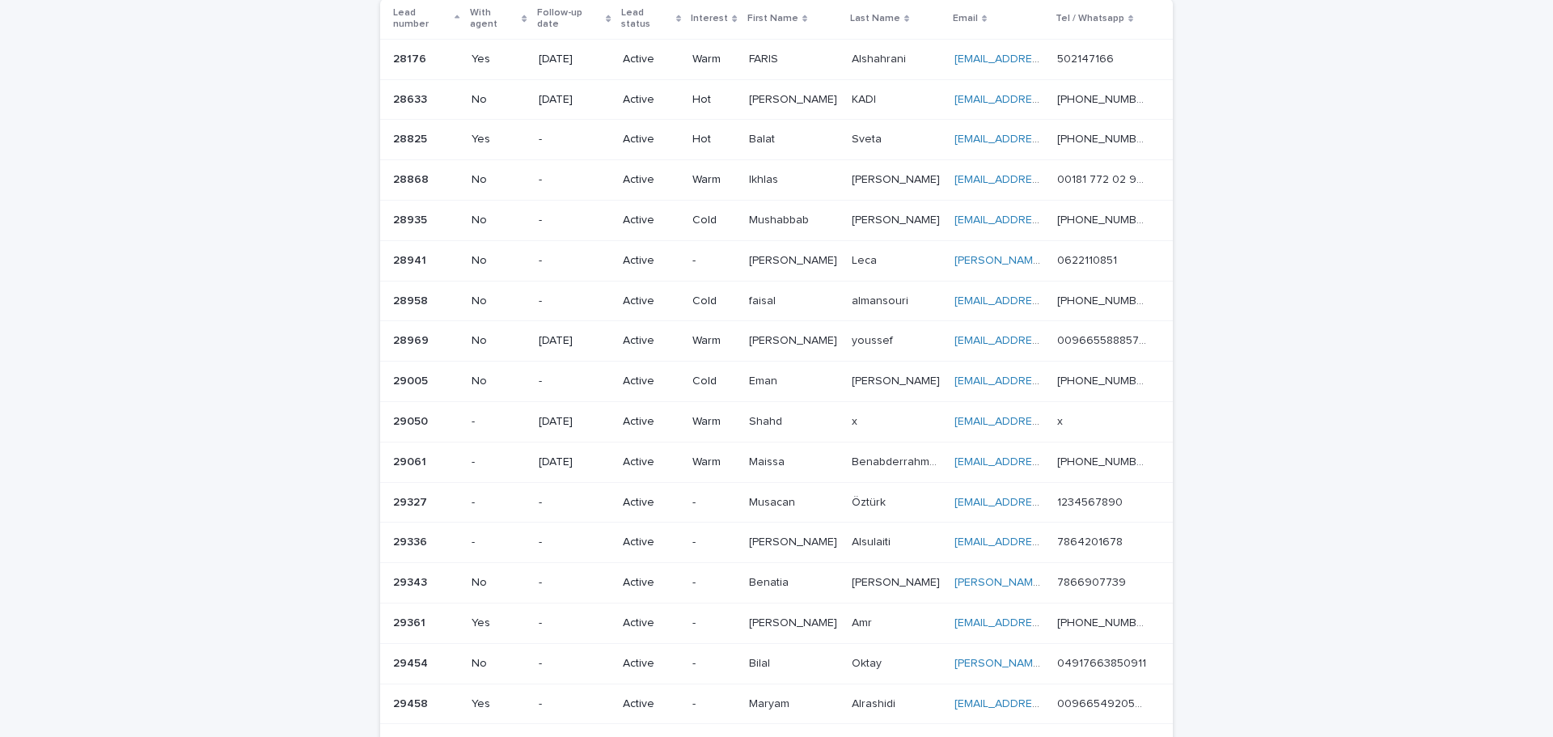
click at [1410, 339] on div "Loading... Saving… Loading... Saving… Lead info Lead number With agent Follow-u…" at bounding box center [776, 573] width 1553 height 1303
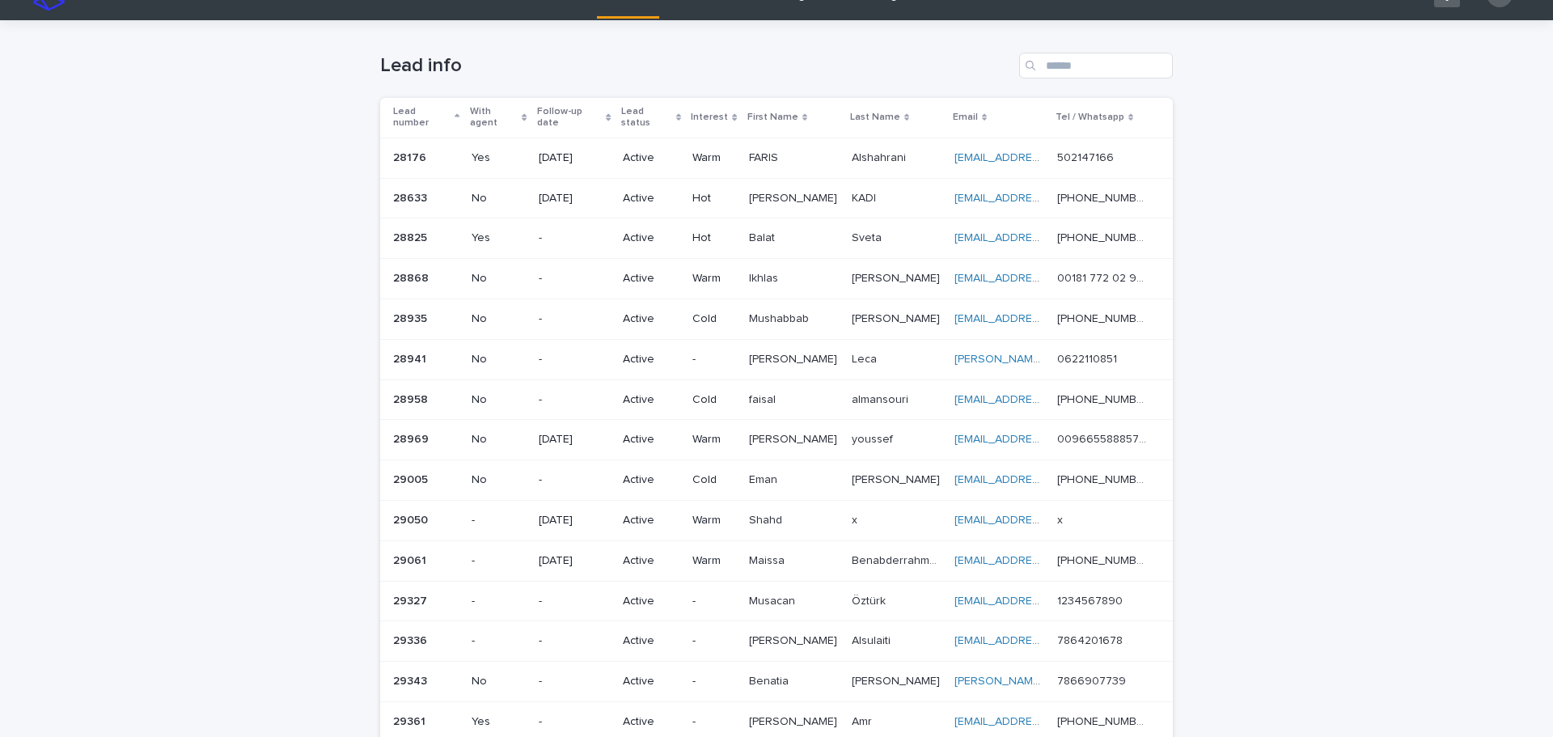
scroll to position [0, 0]
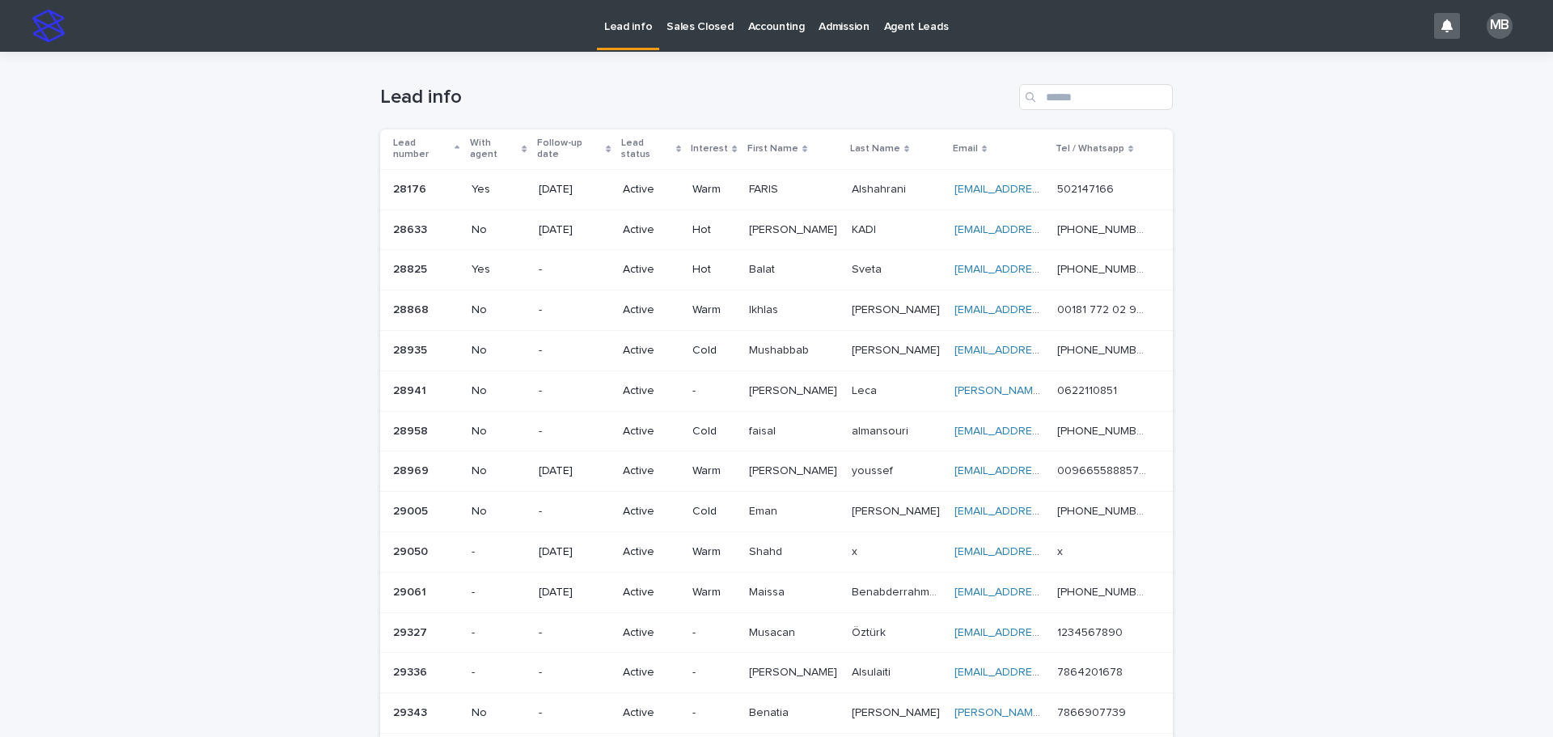
click at [1461, 405] on div "Loading... Saving… Loading... Saving… Lead info Lead number With agent Follow-u…" at bounding box center [776, 703] width 1553 height 1303
click at [712, 39] on link "Sales Closed" at bounding box center [699, 25] width 81 height 50
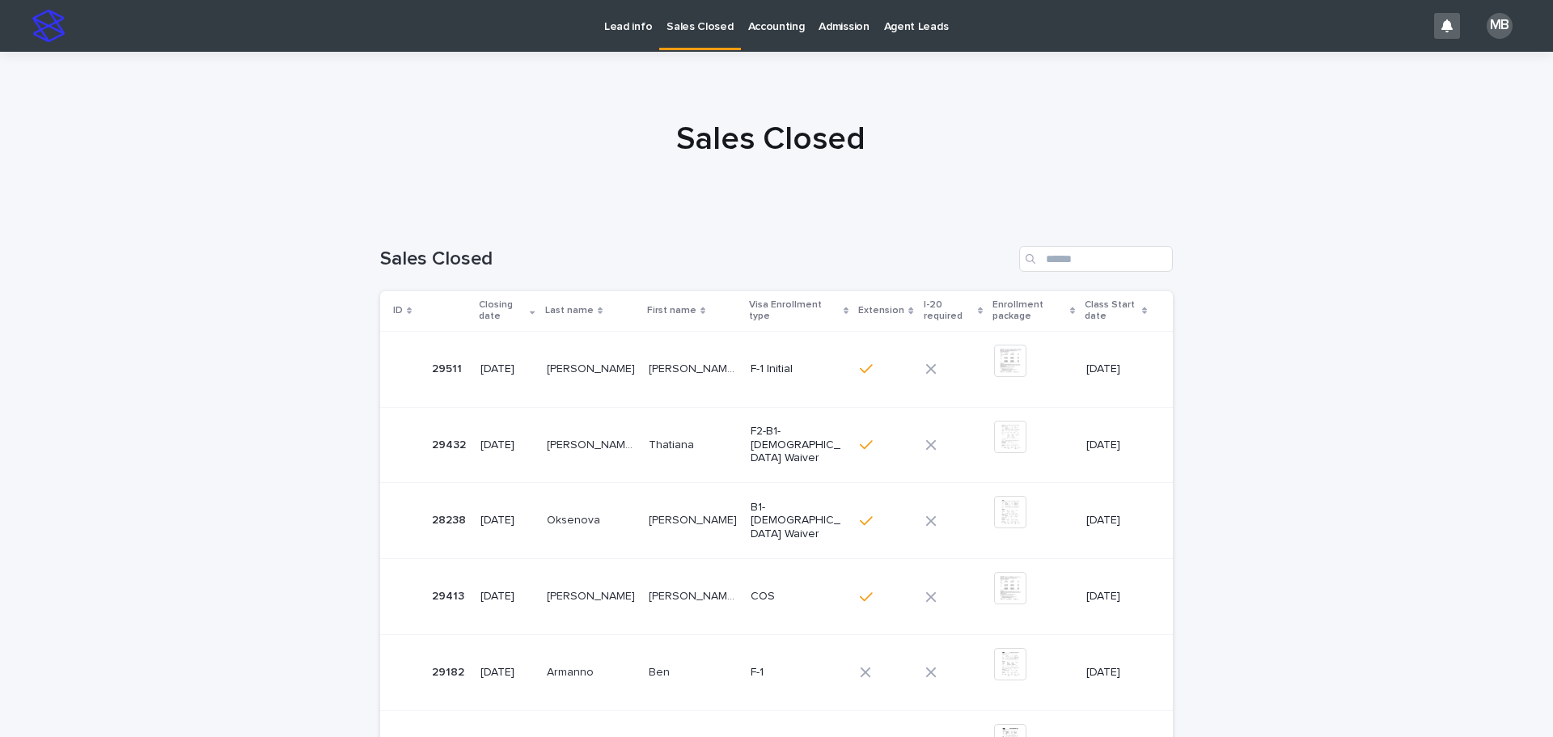
click at [624, 24] on p "Lead info" at bounding box center [628, 17] width 48 height 34
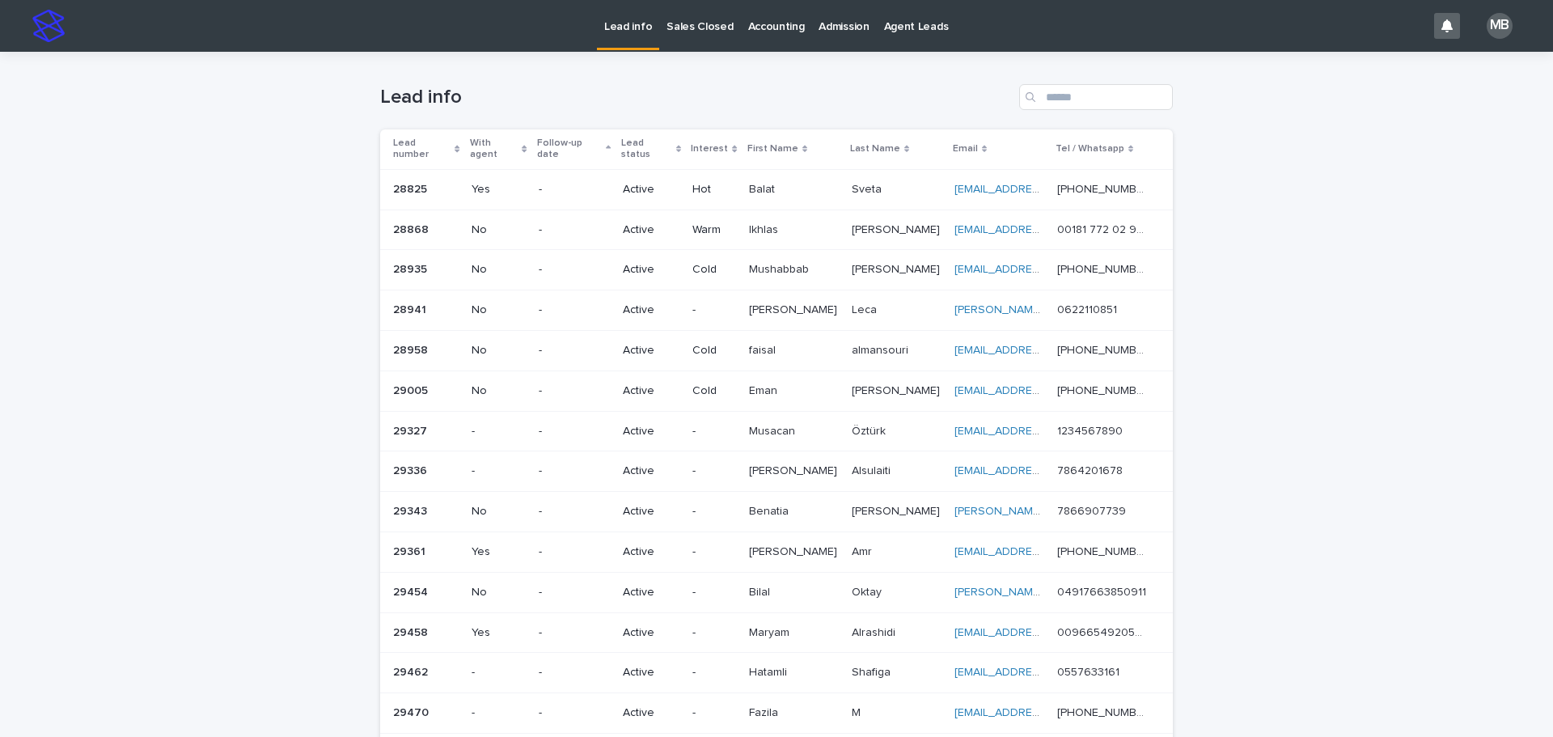
click at [450, 137] on div "Lead number" at bounding box center [426, 149] width 67 height 30
click at [321, 133] on div "Loading... Saving… Loading... Saving… Lead info Lead number With agent Follow-u…" at bounding box center [776, 703] width 1553 height 1303
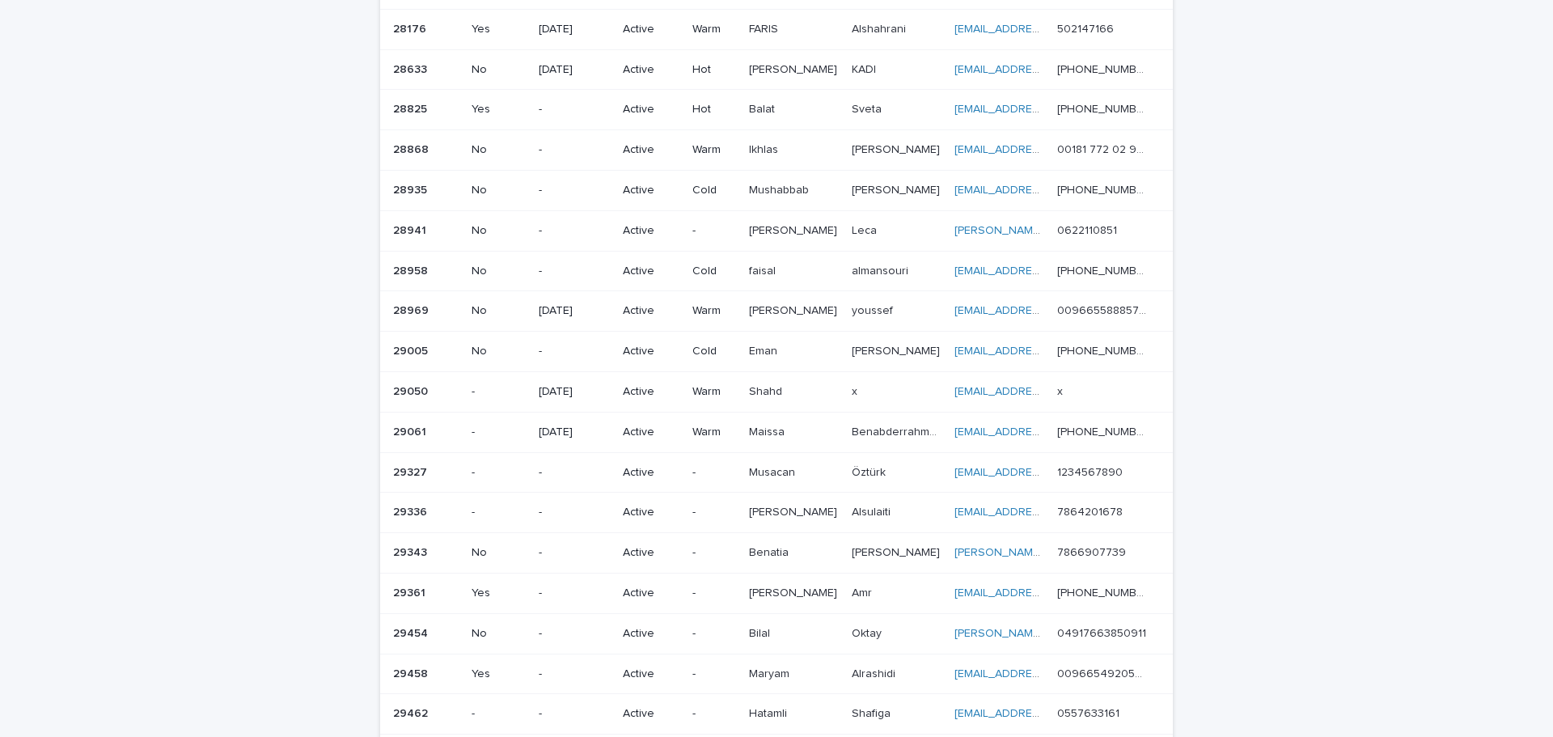
scroll to position [162, 0]
click at [189, 203] on div "Loading... Saving… Loading... Saving… Lead info Lead number With agent Follow-u…" at bounding box center [776, 541] width 1553 height 1303
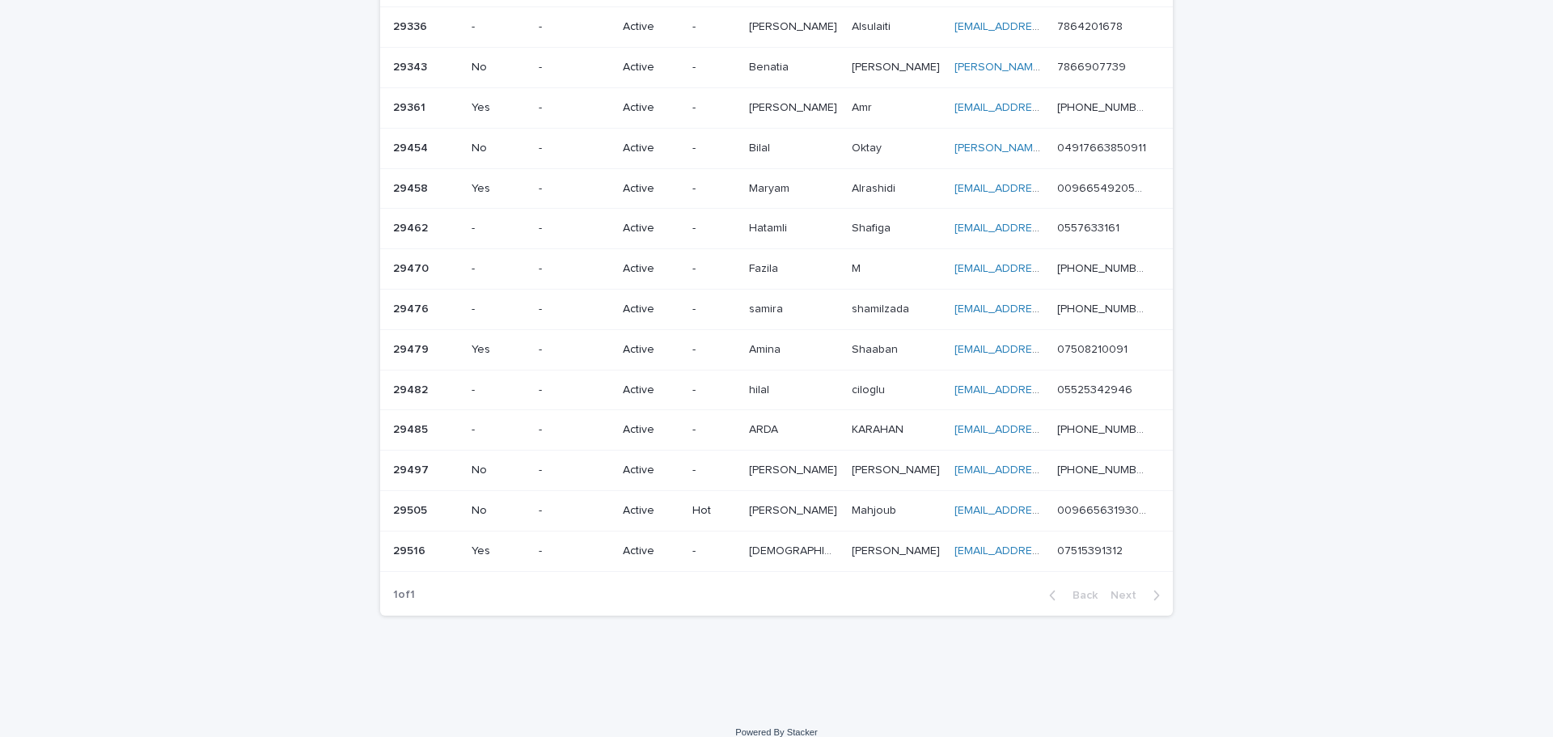
scroll to position [652, 0]
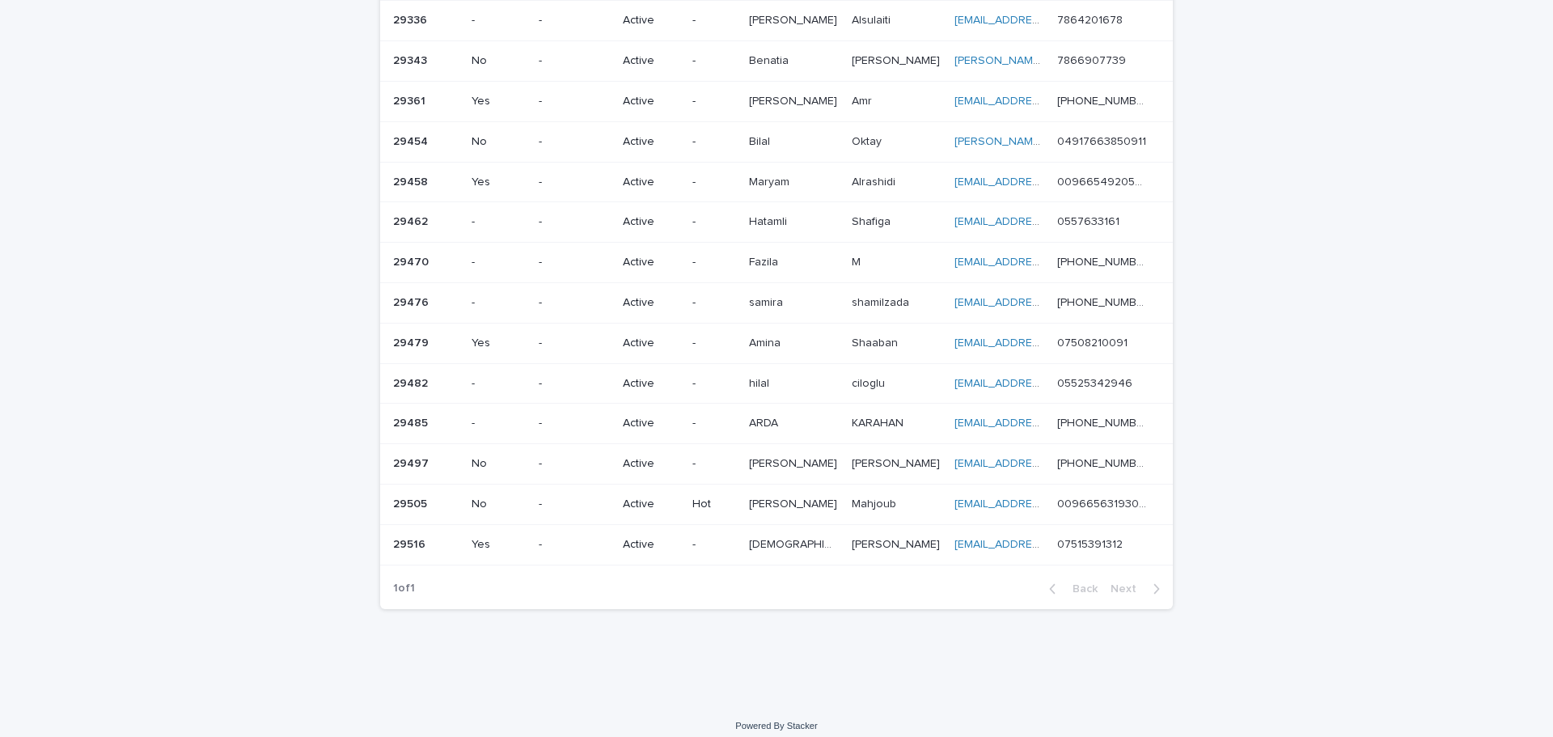
drag, startPoint x: 298, startPoint y: 474, endPoint x: 1291, endPoint y: 145, distance: 1046.9
click at [1291, 145] on div "Loading... Saving… Loading... Saving… Lead info Lead number With agent Follow-u…" at bounding box center [776, 51] width 1553 height 1303
click at [1344, 204] on div "Loading... Saving… Loading... Saving… Lead info Lead number With agent Follow-u…" at bounding box center [776, 51] width 1553 height 1303
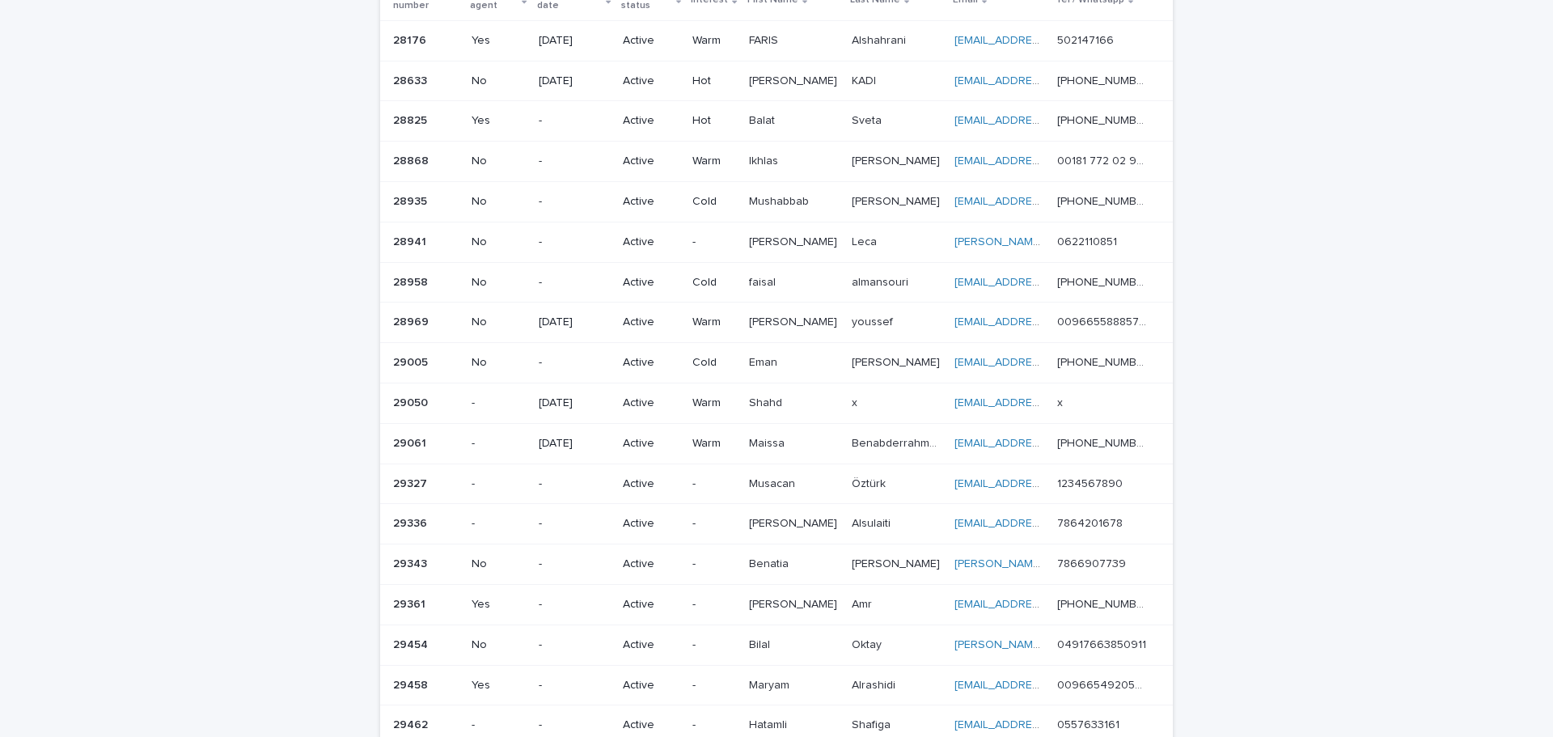
scroll to position [0, 0]
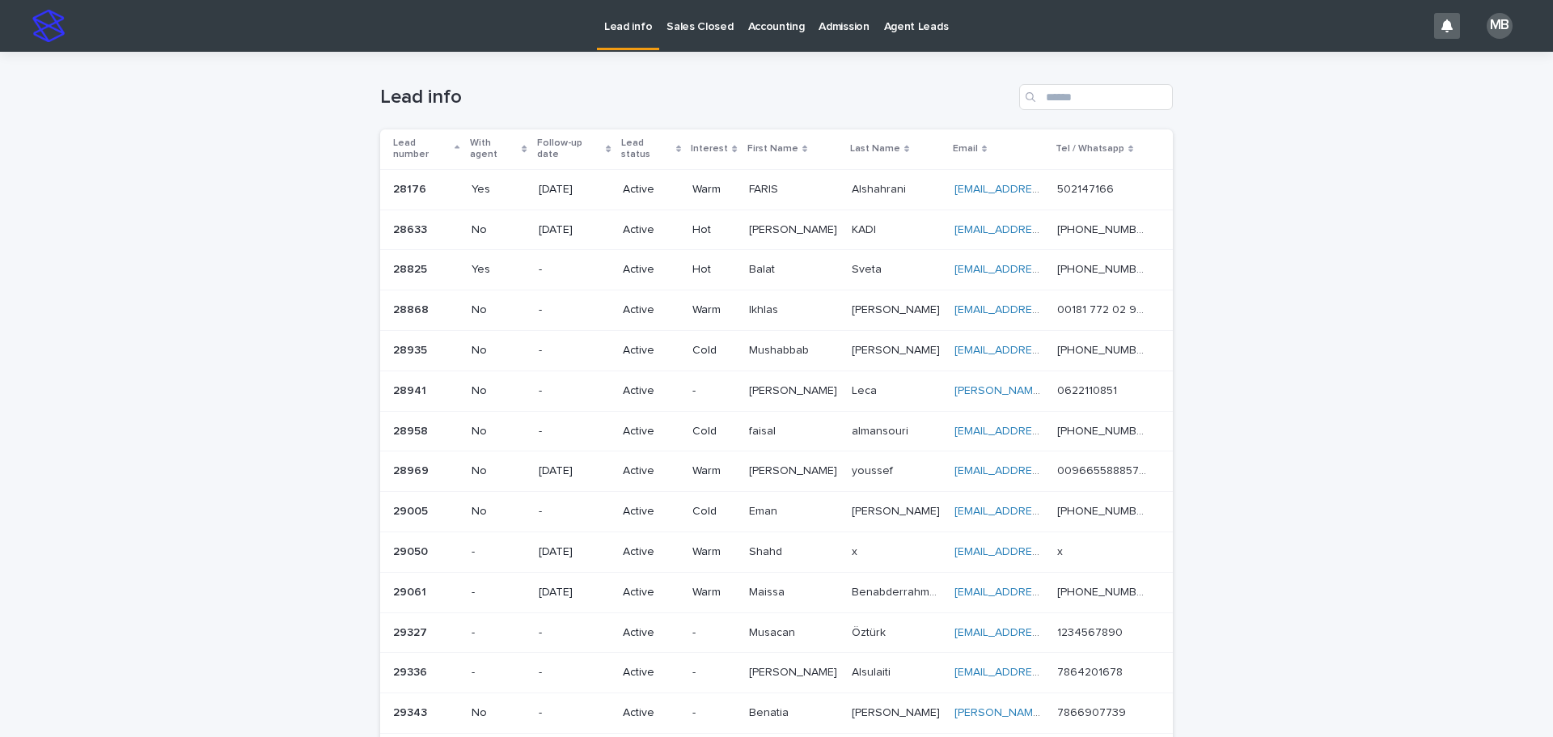
click at [684, 36] on link "Sales Closed" at bounding box center [699, 25] width 81 height 50
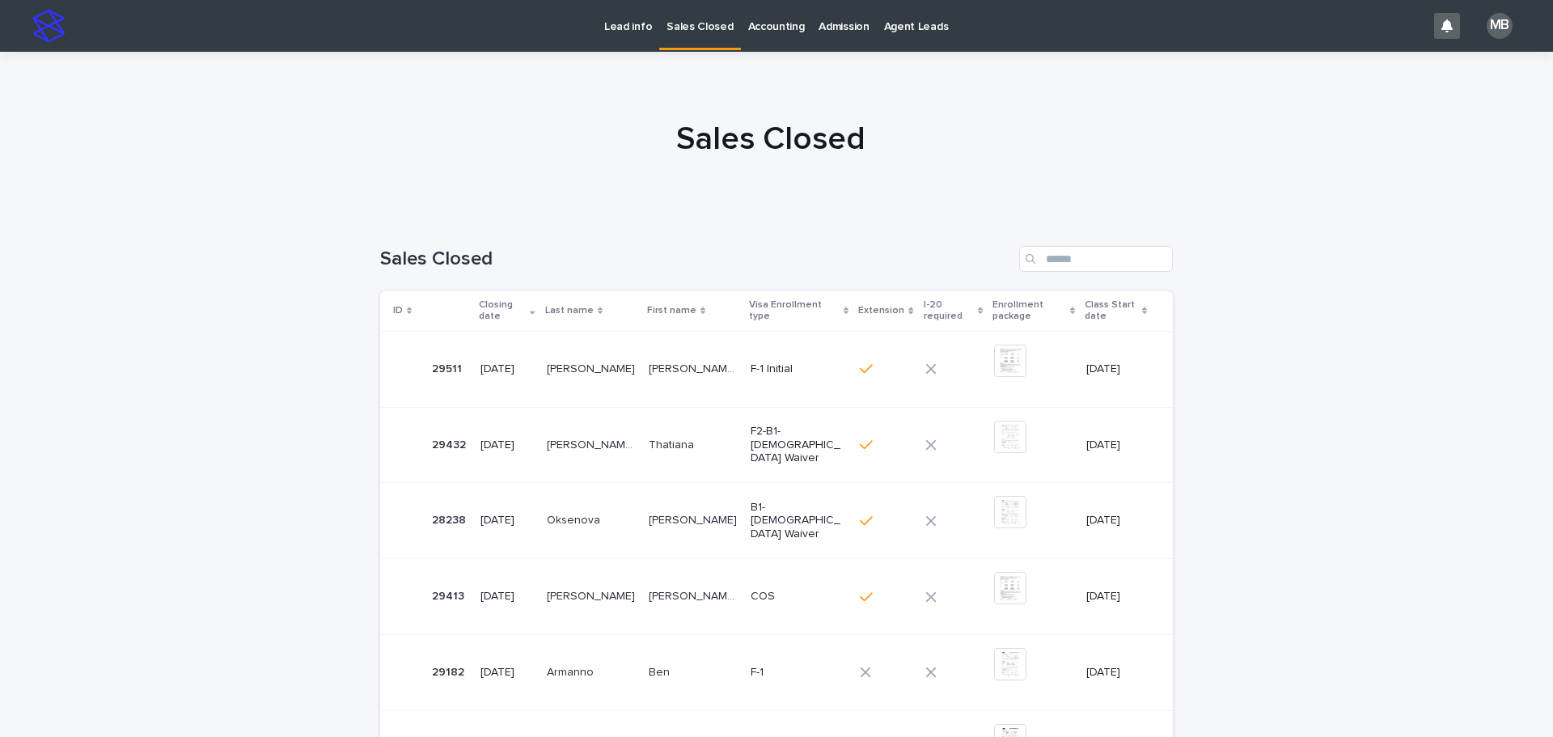
click at [636, 34] on link "Lead info" at bounding box center [628, 25] width 62 height 50
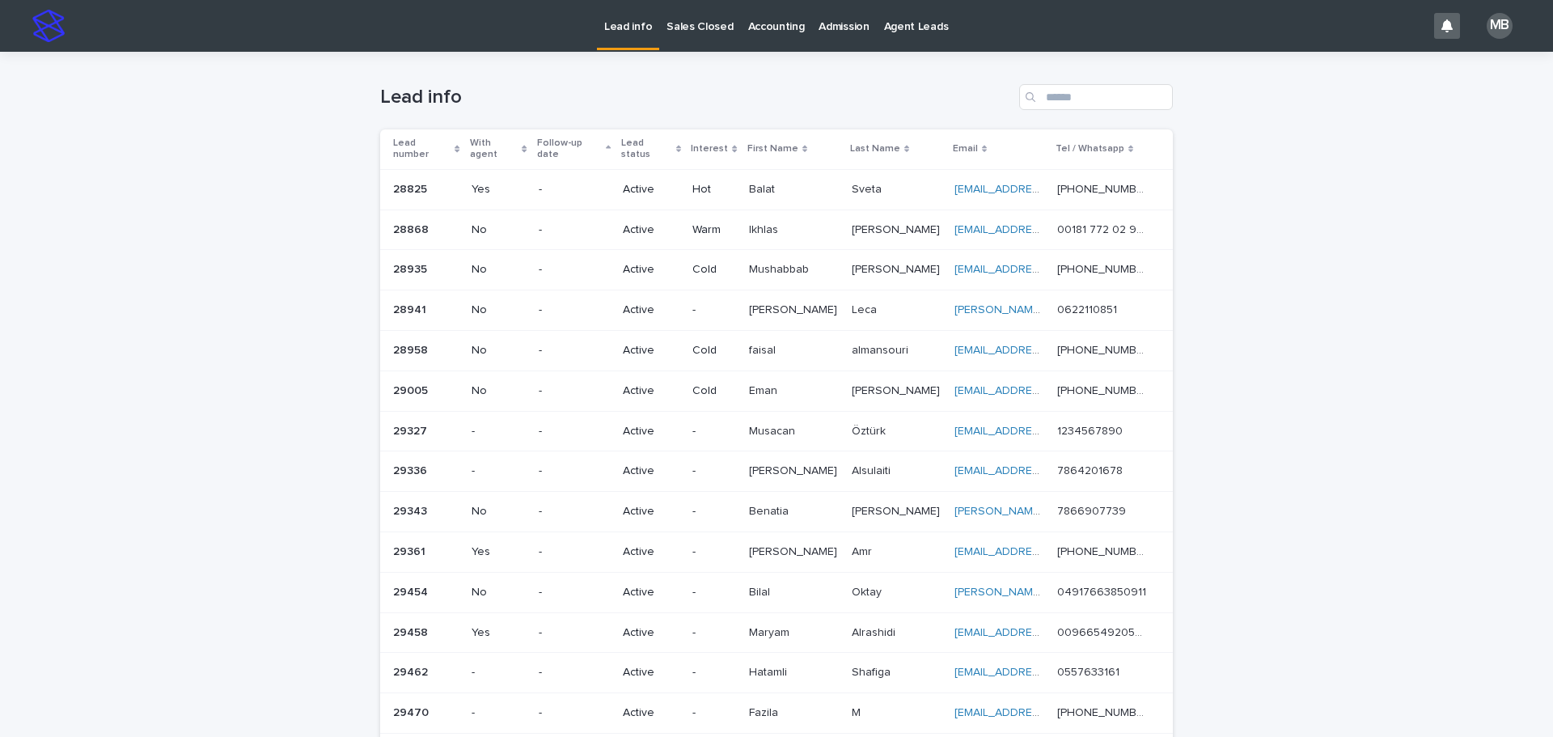
drag, startPoint x: 263, startPoint y: 64, endPoint x: 1381, endPoint y: 344, distance: 1153.0
click at [1381, 344] on div "Loading... Saving… Loading... Saving… Lead info Lead number With agent Follow-u…" at bounding box center [776, 703] width 1553 height 1303
click at [1255, 248] on div "Loading... Saving… Loading... Saving… Lead info Lead number With agent Follow-u…" at bounding box center [776, 703] width 1553 height 1303
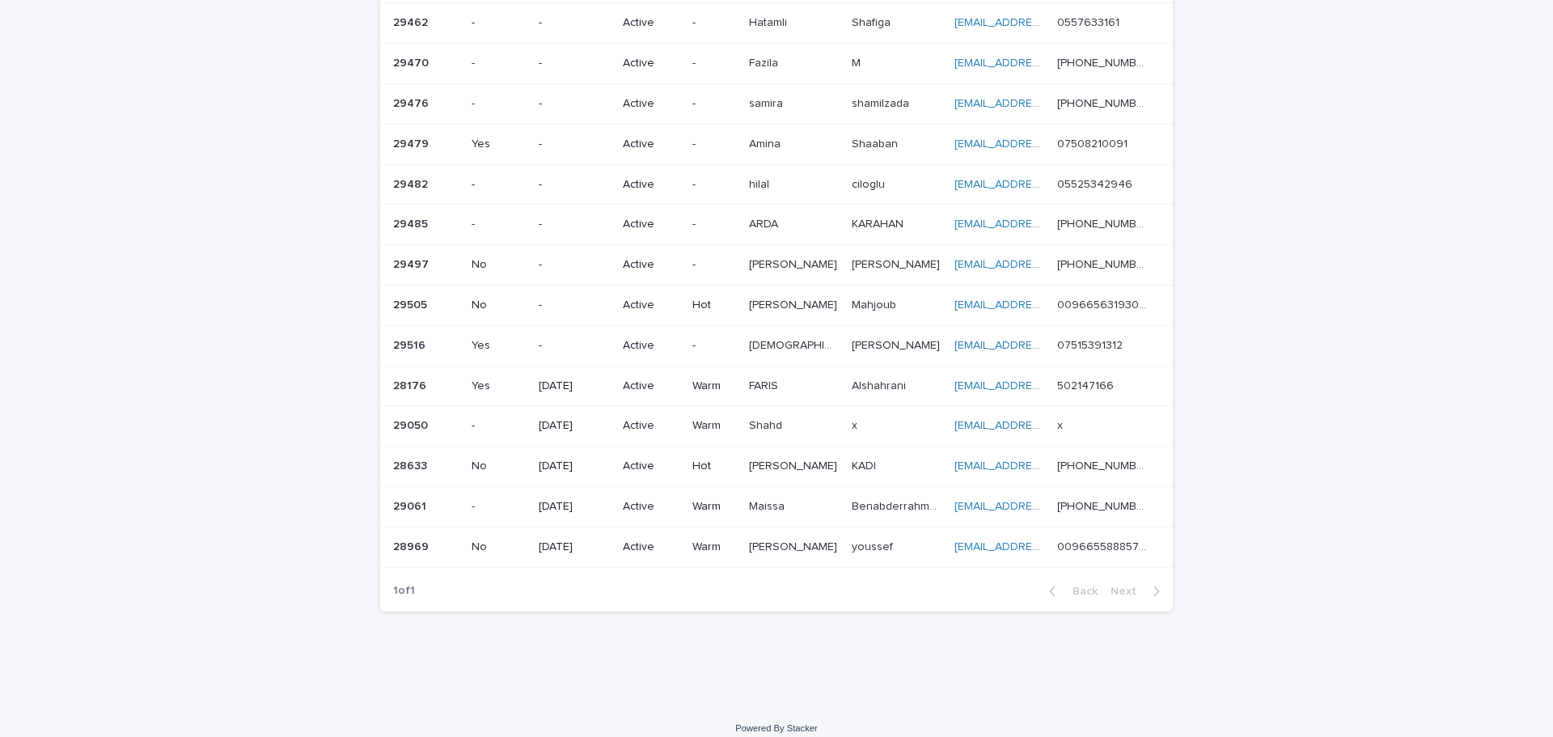
scroll to position [652, 0]
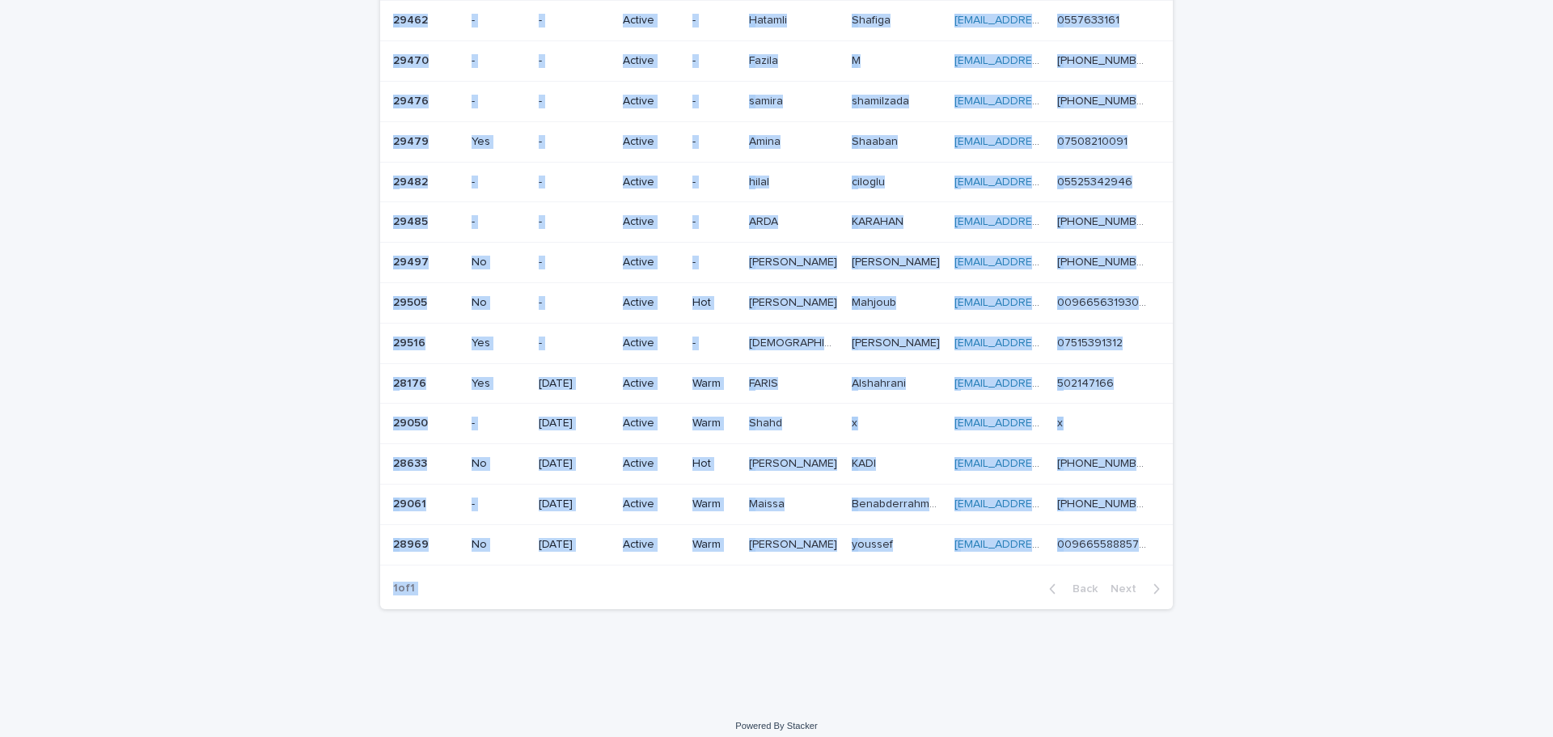
drag, startPoint x: 1349, startPoint y: 567, endPoint x: 2, endPoint y: 248, distance: 1383.6
click at [0, 255] on div "Loading... Saving… Loading... Saving… Lead info Lead number With agent Follow-u…" at bounding box center [776, 51] width 1553 height 1303
click at [2, 247] on div "Loading... Saving… Loading... Saving… Lead info Lead number With agent Follow-u…" at bounding box center [776, 51] width 1553 height 1303
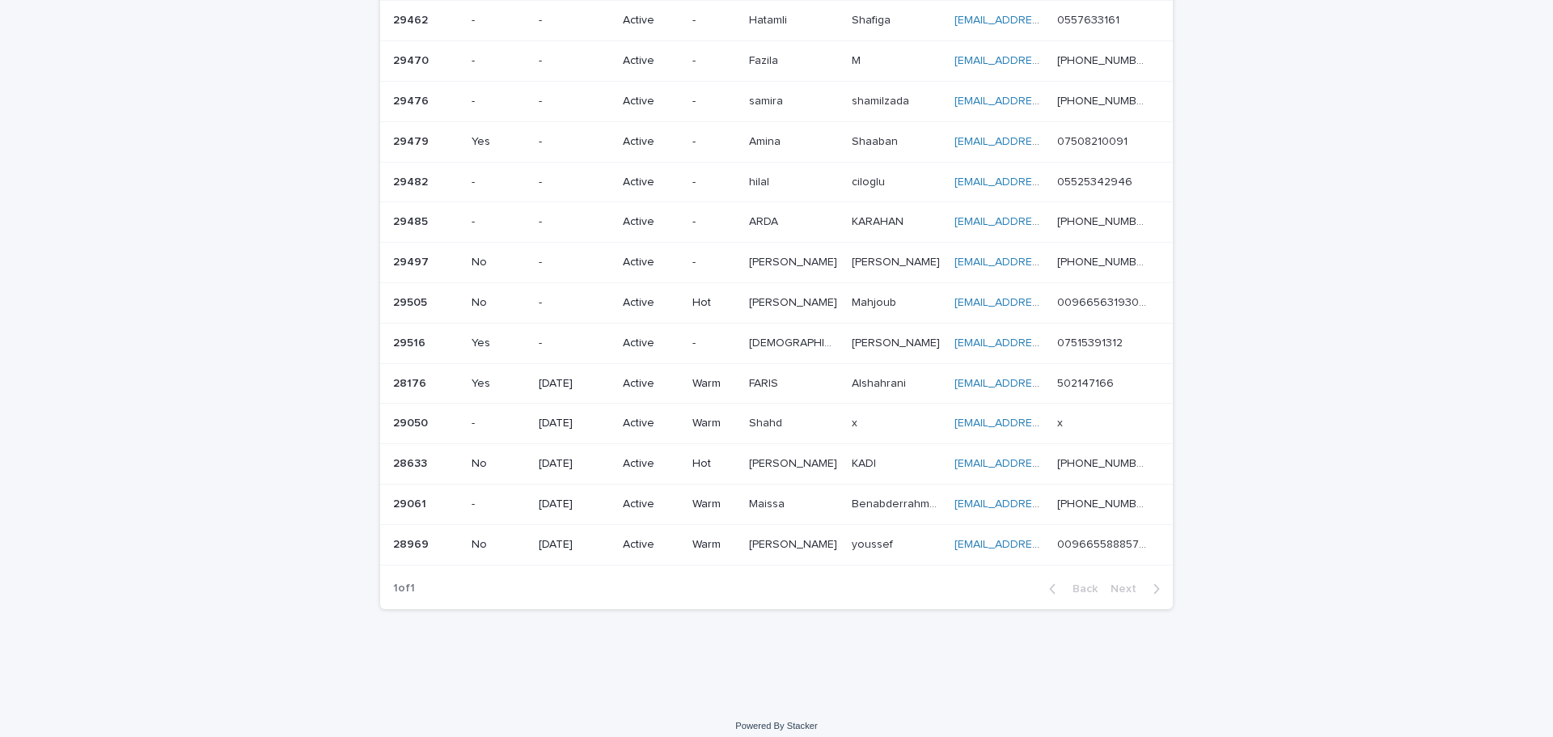
click at [189, 345] on div "Loading... Saving… Loading... Saving… Lead info Lead number With agent Follow-u…" at bounding box center [776, 51] width 1553 height 1303
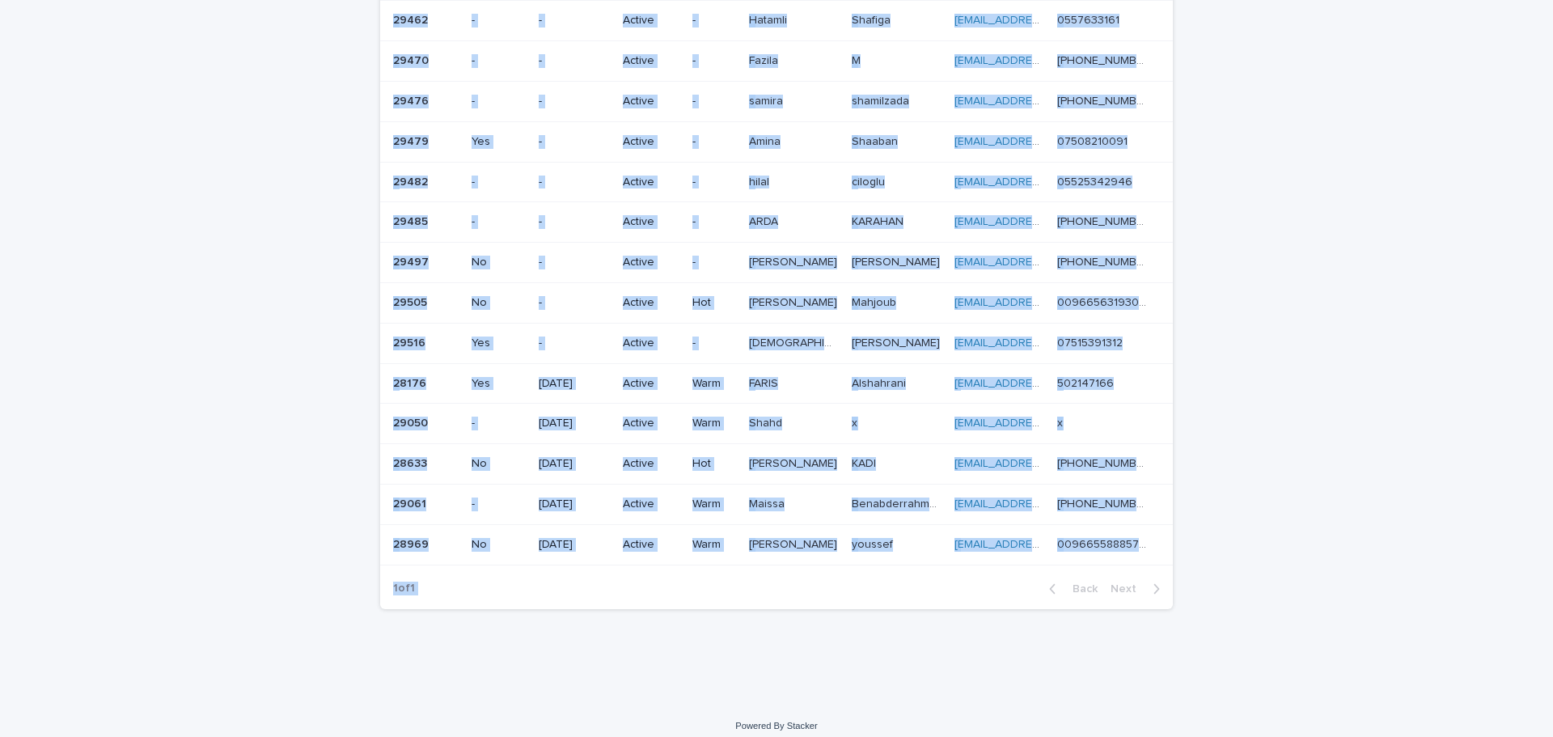
drag, startPoint x: 1240, startPoint y: 560, endPoint x: 0, endPoint y: 253, distance: 1278.0
click at [0, 253] on div "Loading... Saving… Loading... Saving… Lead info Lead number With agent Follow-u…" at bounding box center [776, 51] width 1553 height 1303
click at [128, 246] on div "Loading... Saving… Loading... Saving… Lead info Lead number With agent Follow-u…" at bounding box center [776, 51] width 1553 height 1303
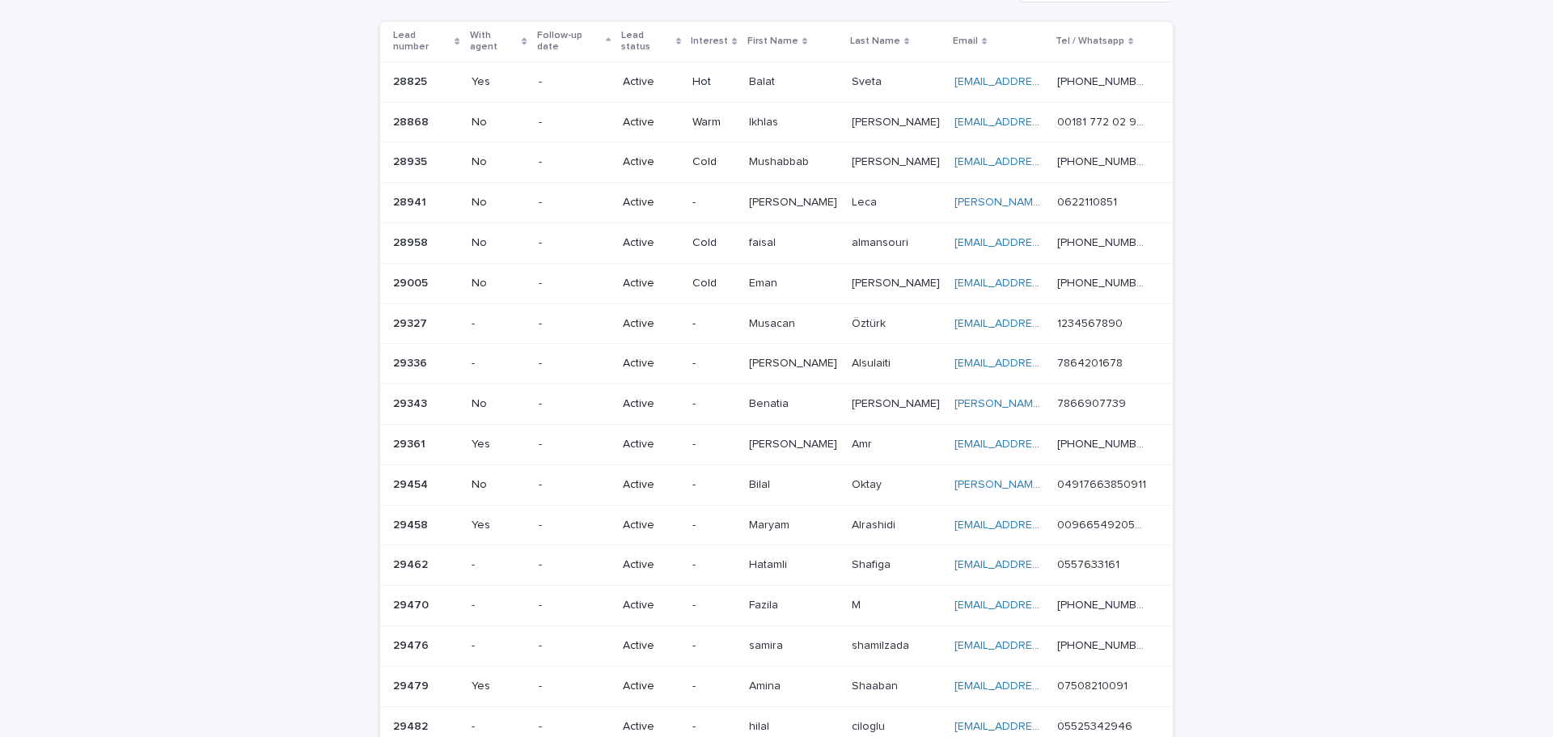
scroll to position [109, 0]
drag, startPoint x: 331, startPoint y: 107, endPoint x: 1357, endPoint y: 398, distance: 1066.7
click at [1357, 398] on div "Loading... Saving… Loading... Saving… Lead info Lead number With agent Follow-u…" at bounding box center [776, 594] width 1553 height 1303
click at [1354, 397] on div "Loading... Saving… Loading... Saving… Lead info Lead number With agent Follow-u…" at bounding box center [776, 594] width 1553 height 1303
click at [1315, 539] on div "Loading... Saving… Loading... Saving… Lead info Lead number With agent Follow-u…" at bounding box center [776, 594] width 1553 height 1303
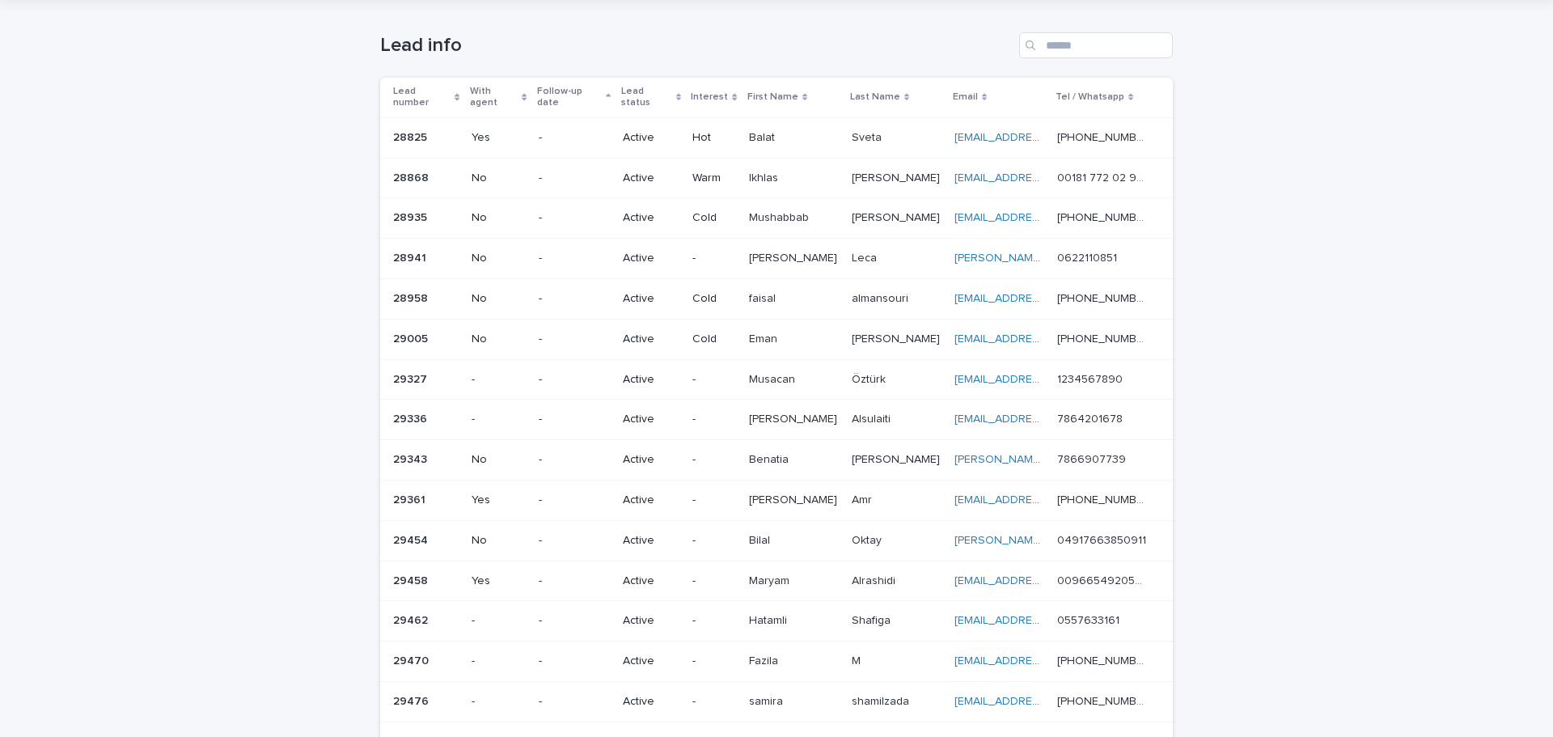
scroll to position [0, 0]
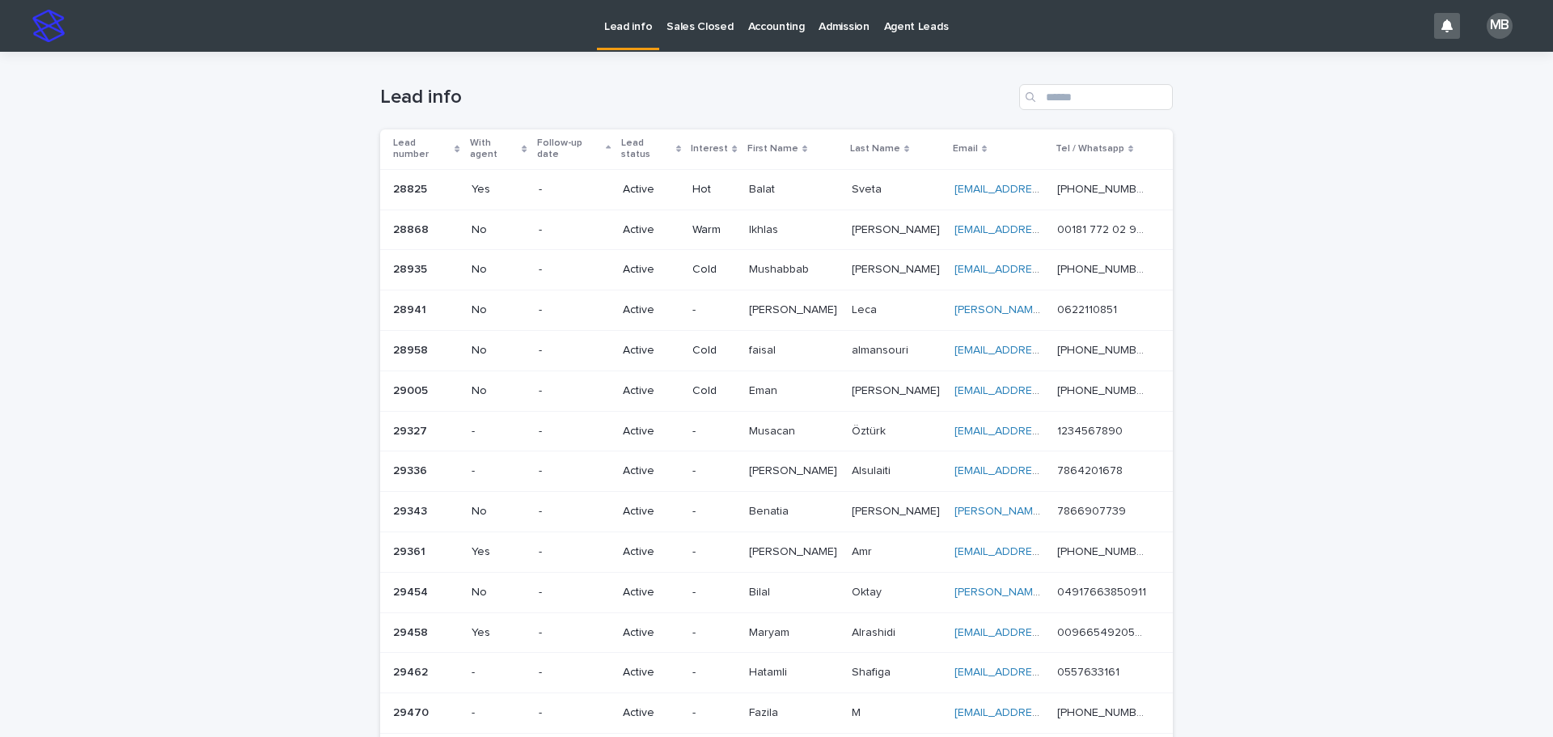
click at [724, 27] on p "Sales Closed" at bounding box center [699, 17] width 66 height 34
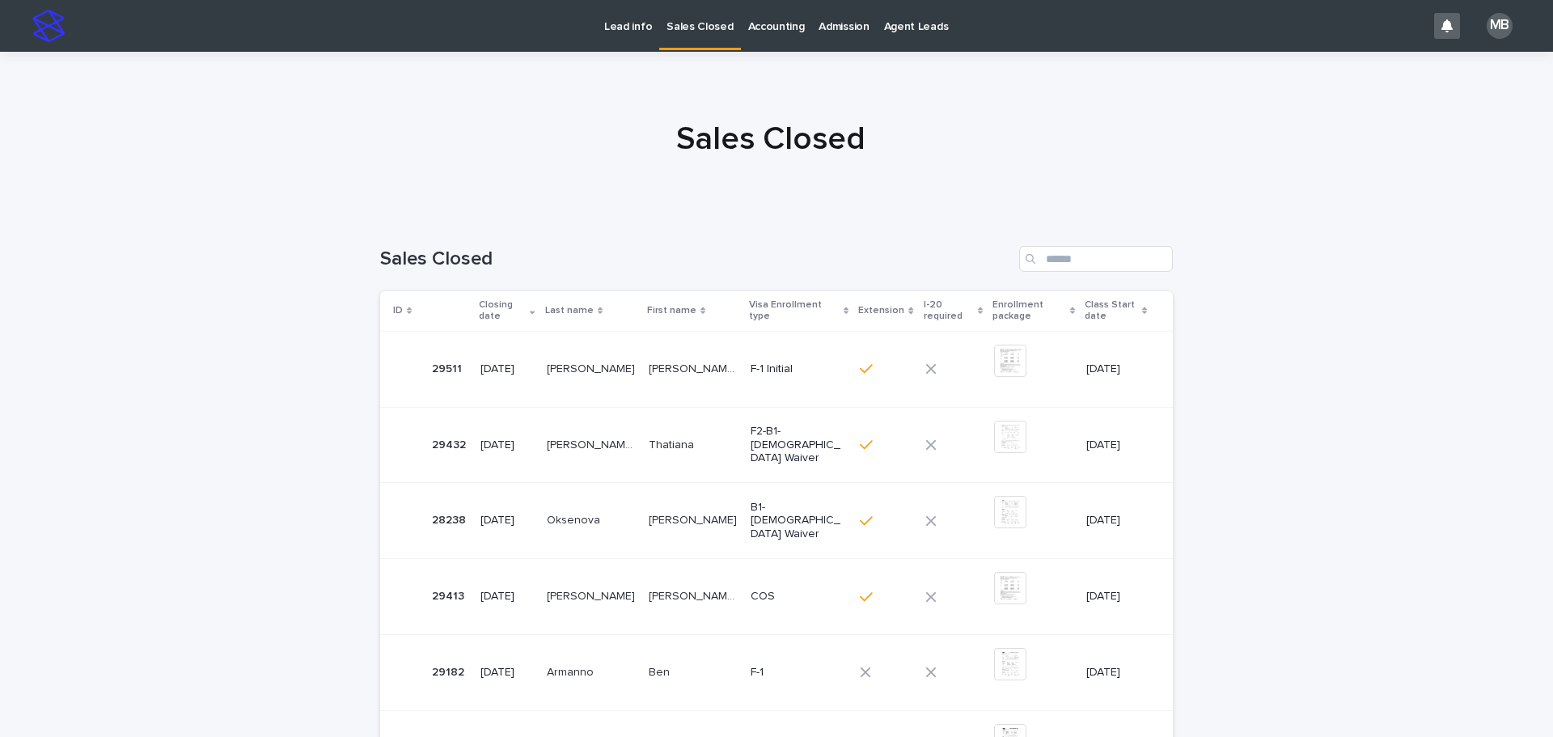
click at [619, 32] on p "Lead info" at bounding box center [628, 17] width 48 height 34
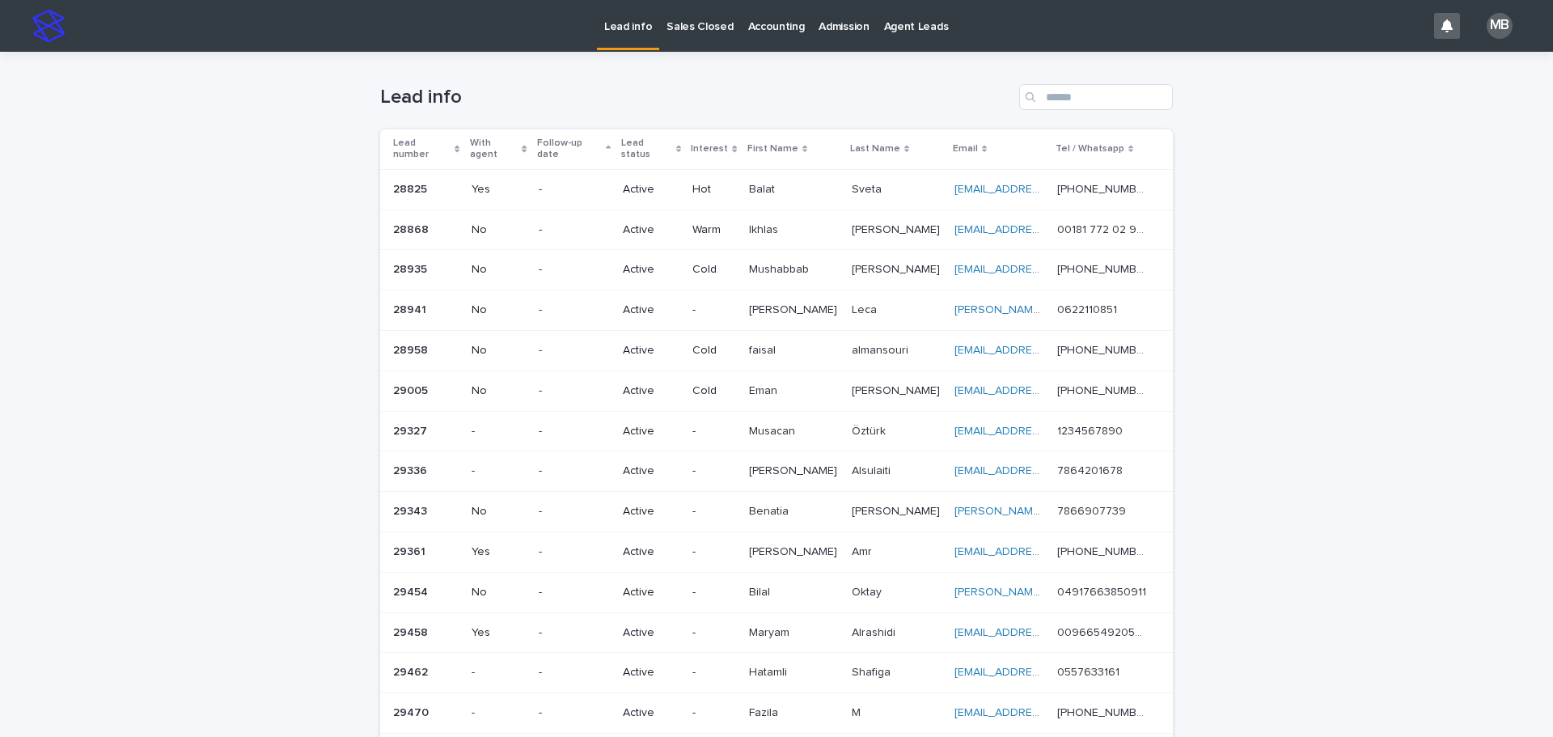
click at [284, 122] on div "Loading... Saving… Loading... Saving… Lead info Lead number With agent Follow-u…" at bounding box center [776, 703] width 1553 height 1303
click at [692, 15] on p "Sales Closed" at bounding box center [699, 17] width 66 height 34
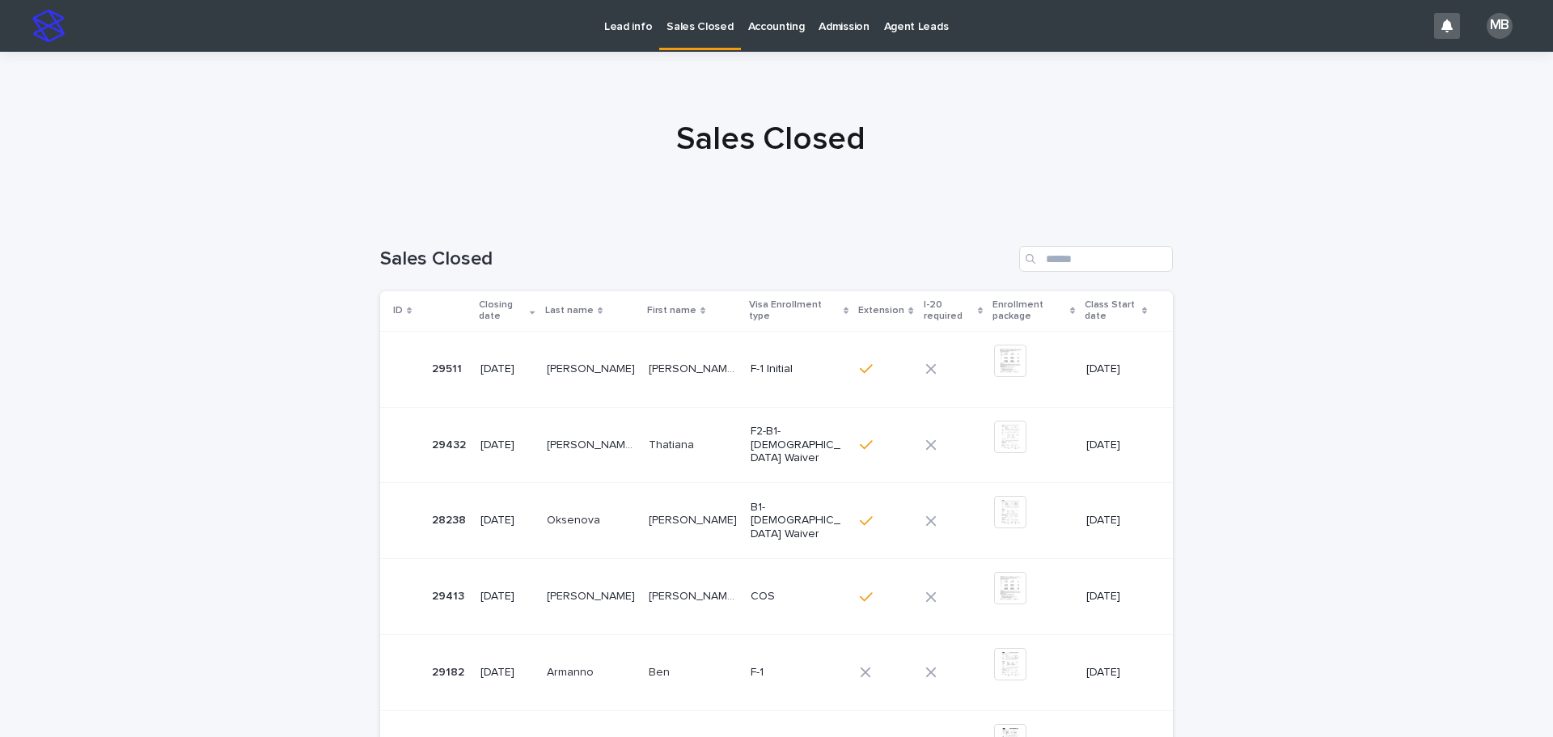
click at [606, 19] on p "Lead info" at bounding box center [628, 17] width 48 height 34
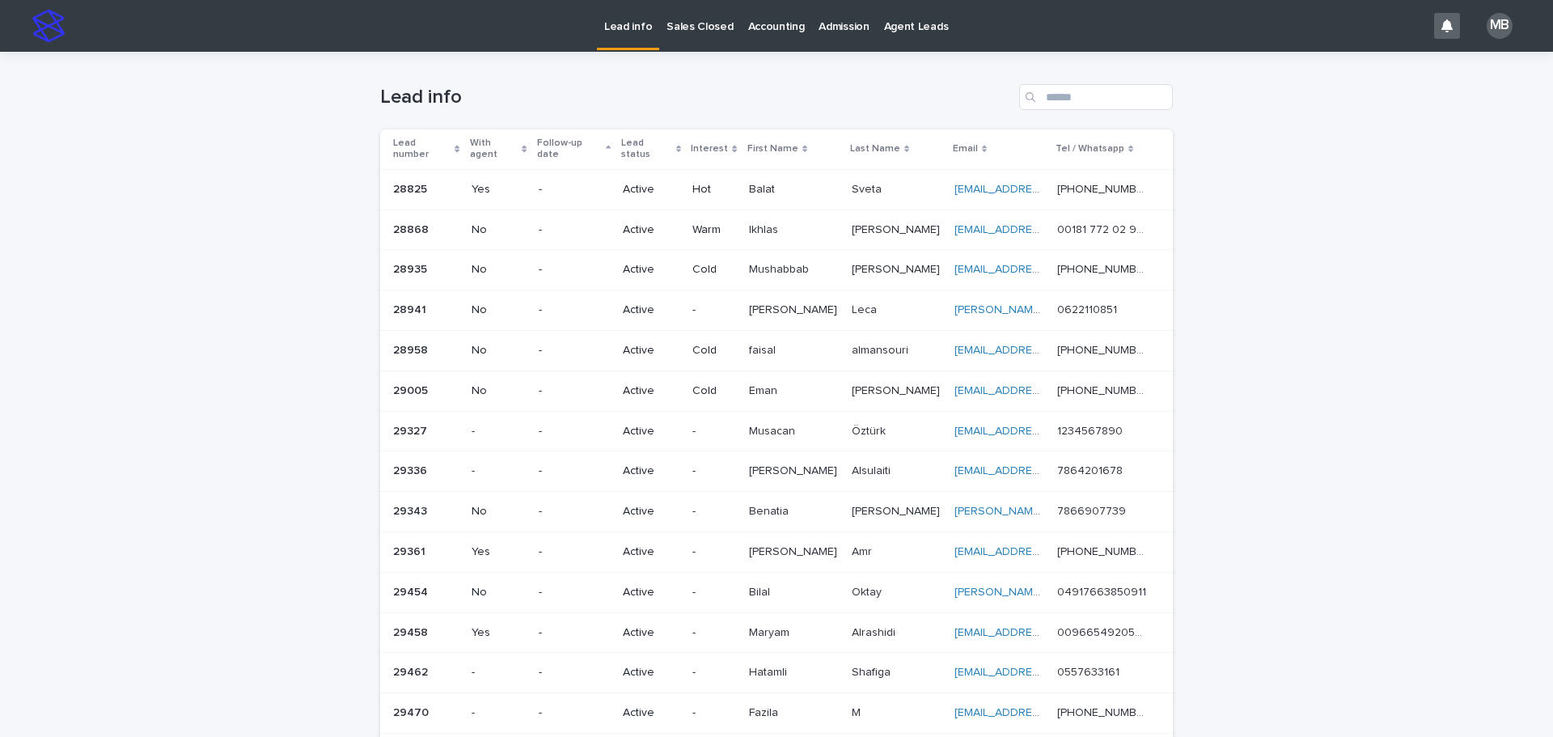
click at [1447, 471] on div "Loading... Saving… Loading... Saving… Lead info Lead number With agent Follow-u…" at bounding box center [776, 703] width 1553 height 1303
click at [1385, 455] on div "Loading... Saving… Loading... Saving… Lead info Lead number With agent Follow-u…" at bounding box center [776, 703] width 1553 height 1303
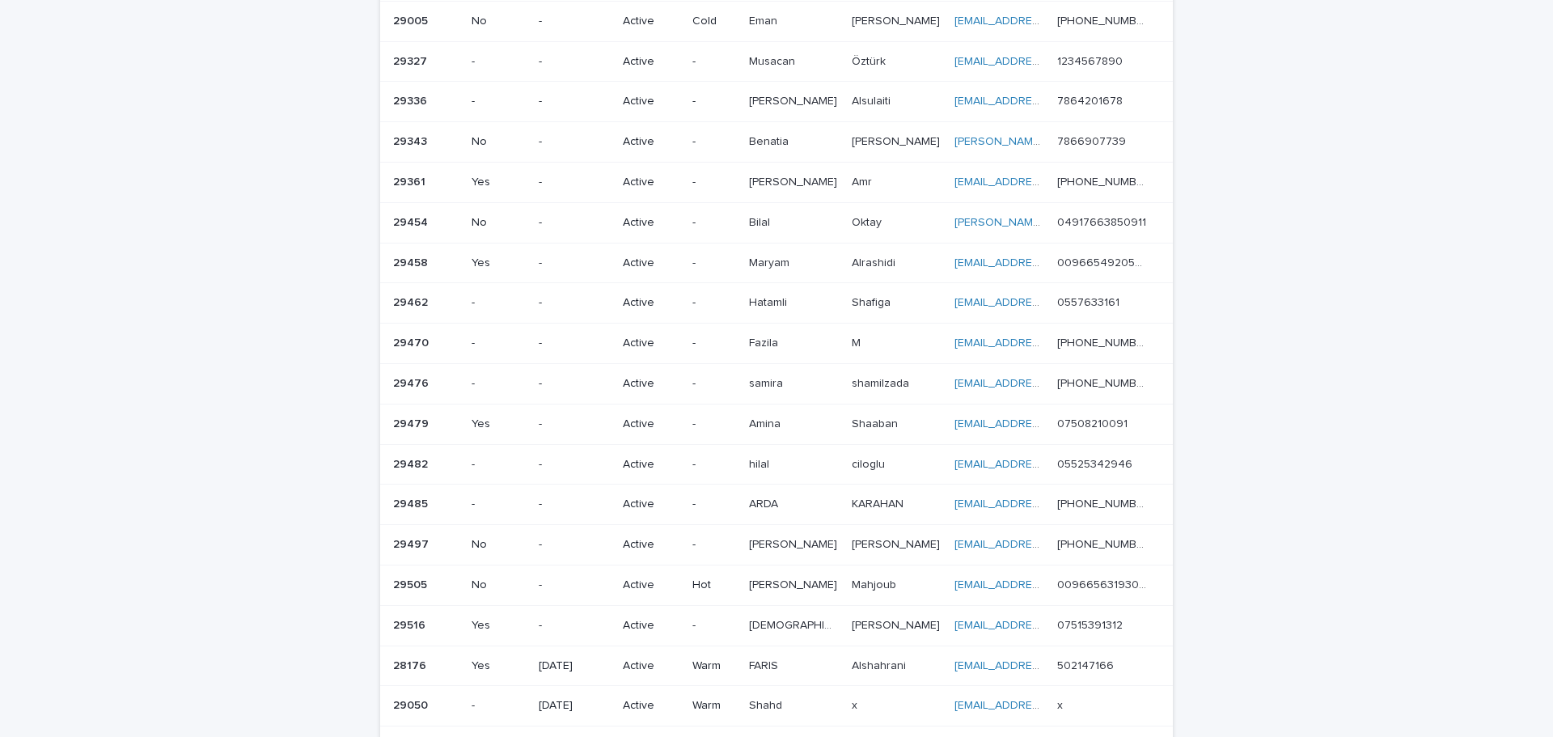
scroll to position [5, 0]
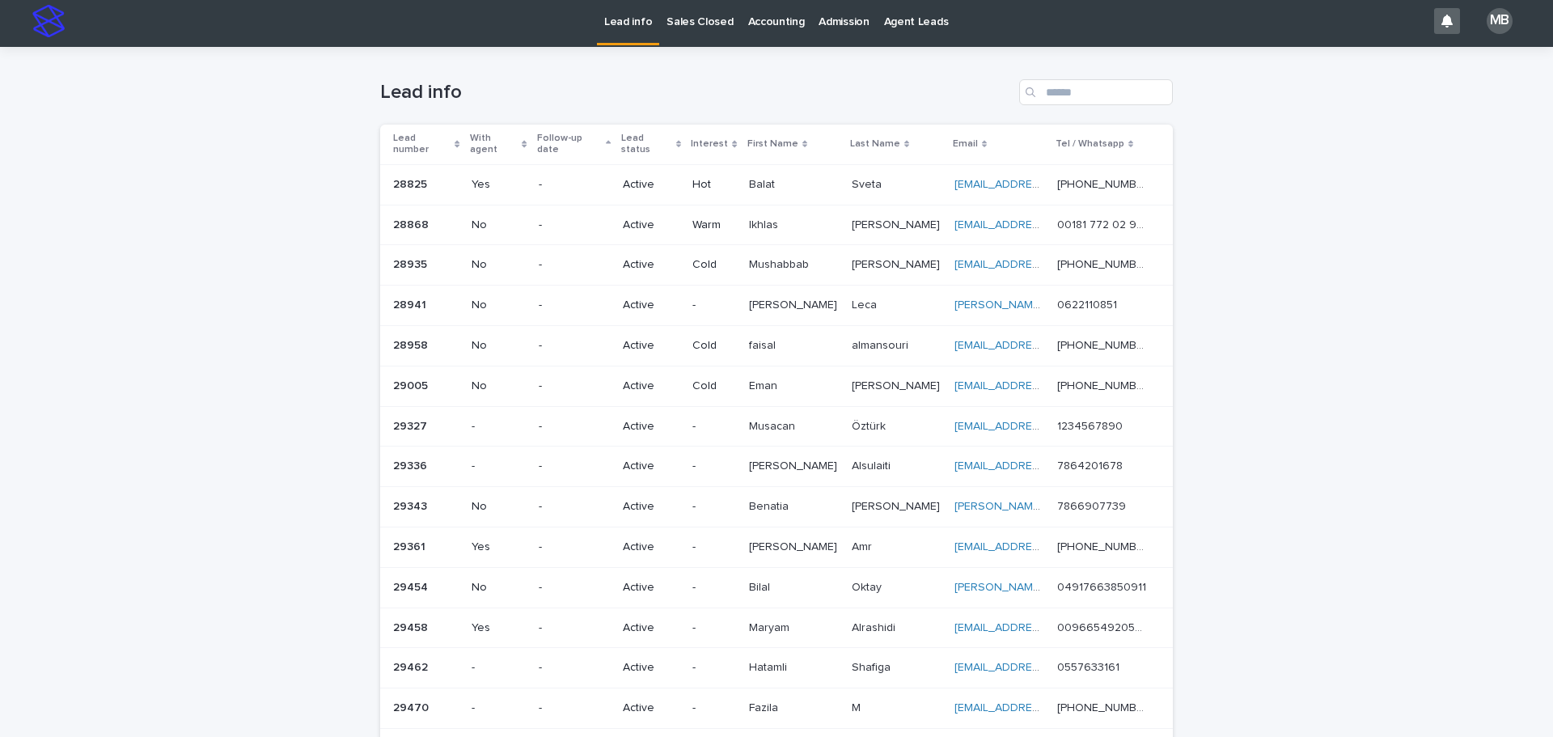
click at [452, 131] on div "Lead number" at bounding box center [426, 144] width 67 height 30
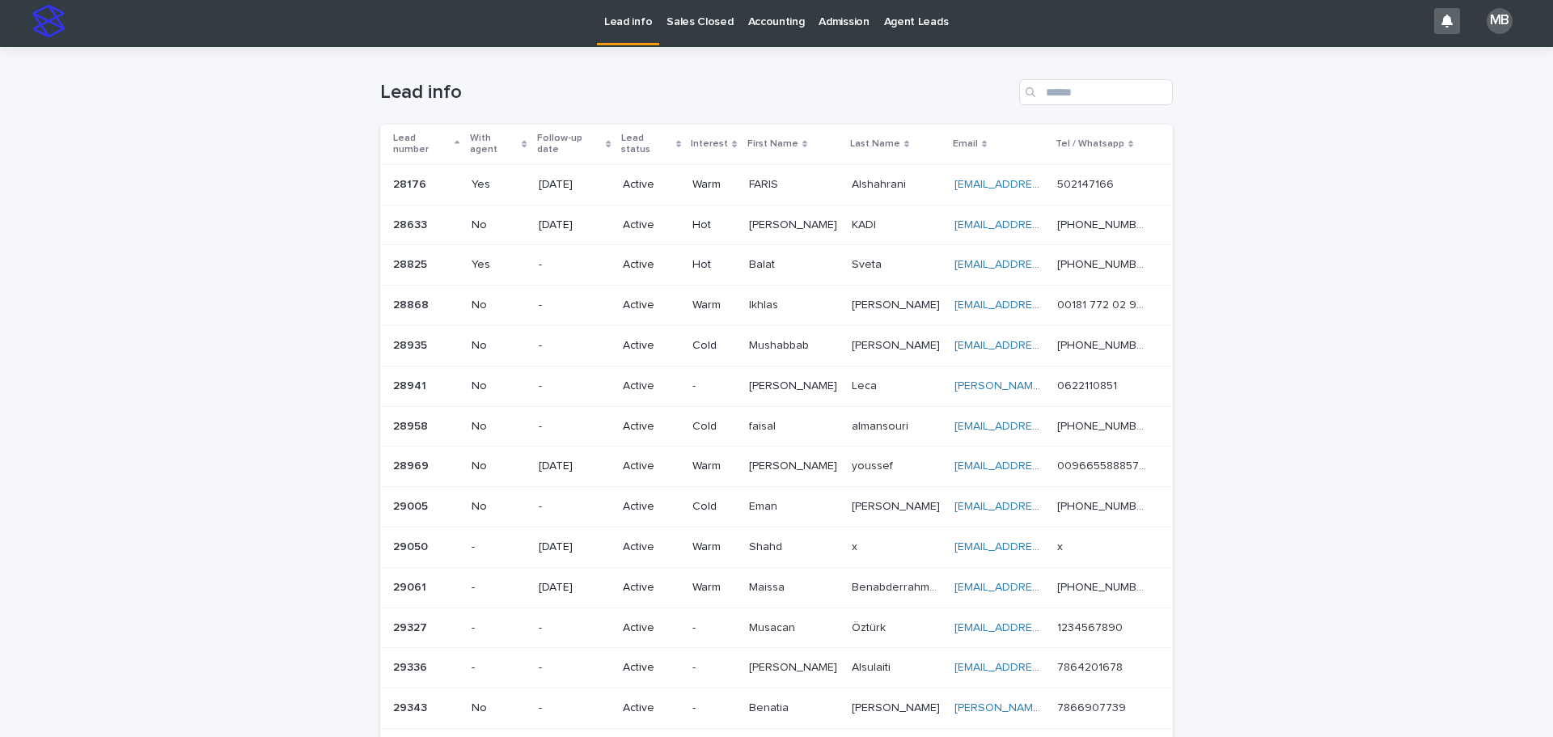
click at [310, 153] on div "Loading... Saving… Loading... Saving… Lead info Lead number With agent Follow-u…" at bounding box center [776, 698] width 1553 height 1303
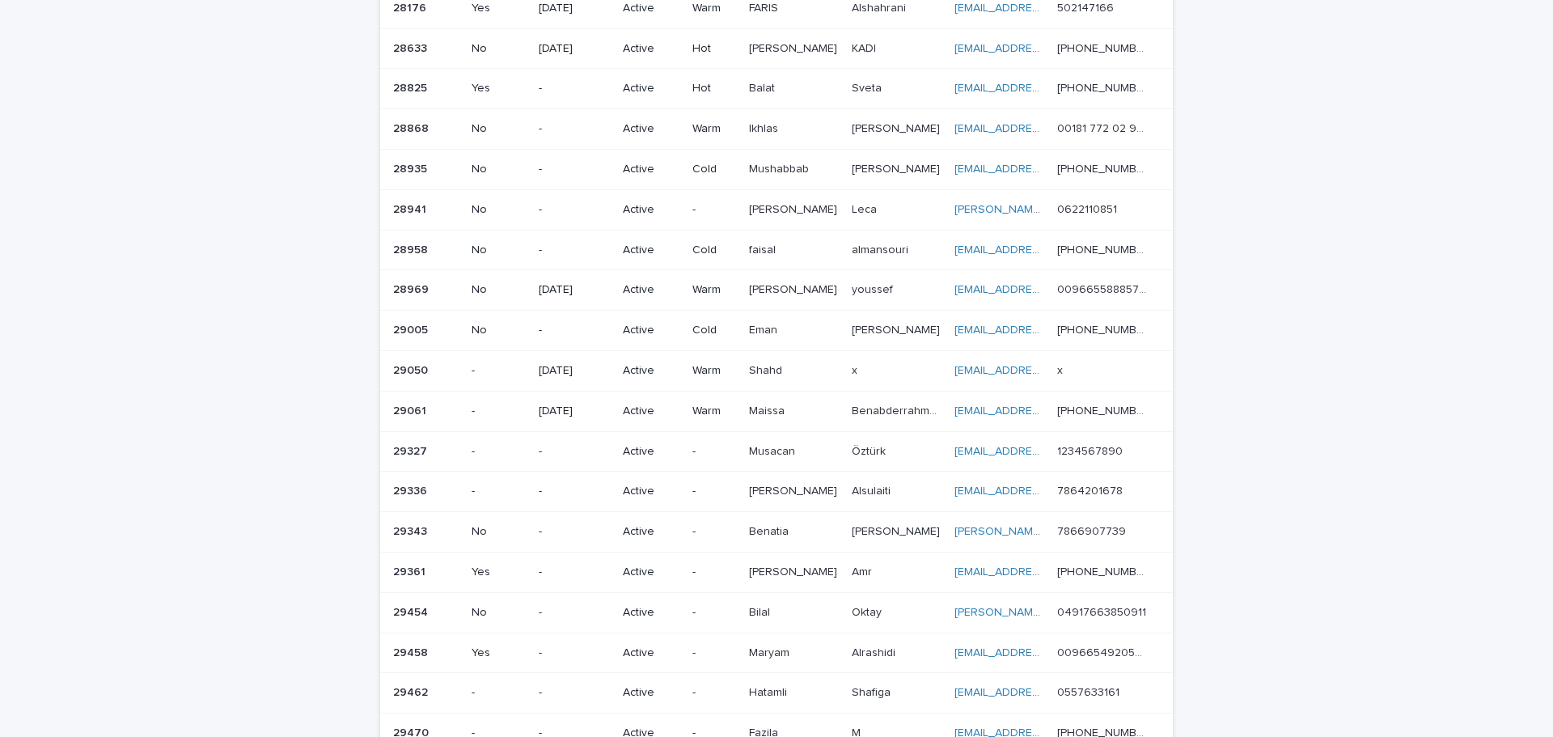
scroll to position [187, 0]
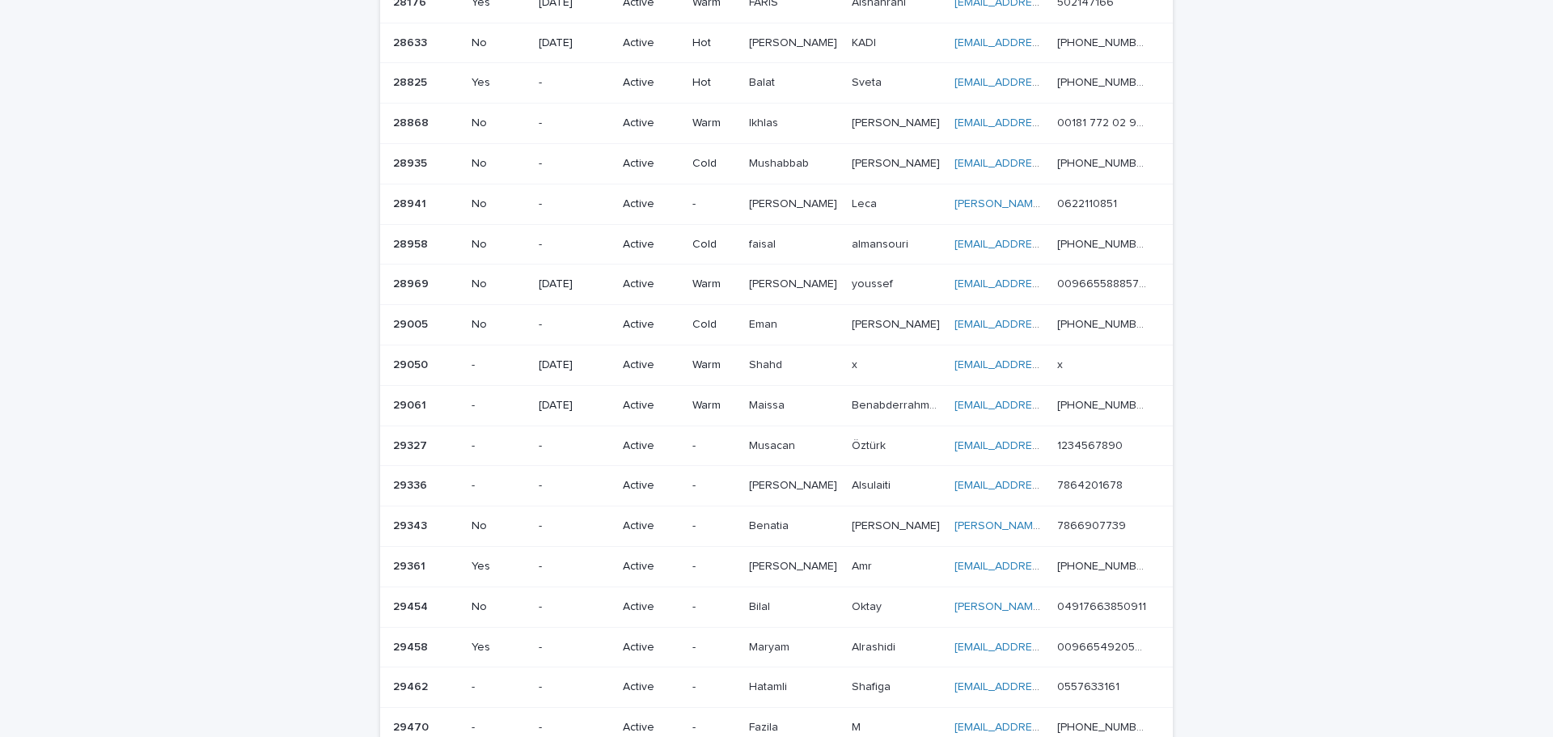
click at [1430, 277] on div "Loading... Saving… Loading... Saving… Lead info Lead number With agent Follow-u…" at bounding box center [776, 516] width 1553 height 1303
